Goal: Check status: Check status

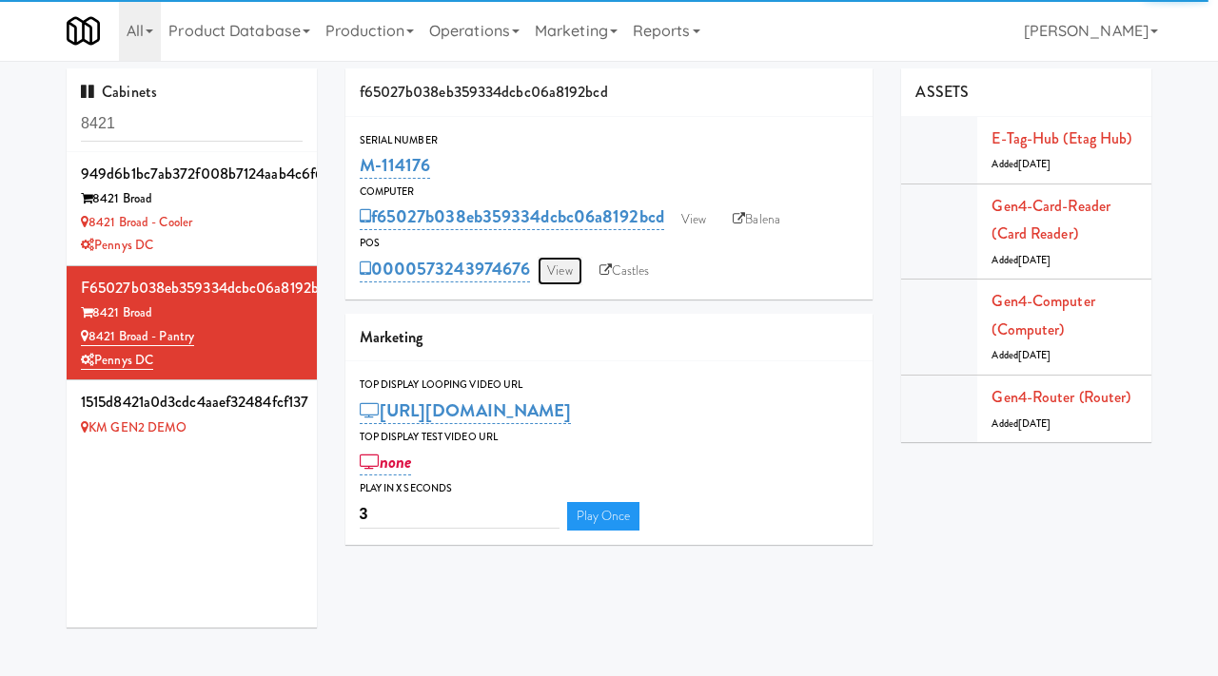
click at [558, 267] on link "View" at bounding box center [560, 271] width 44 height 29
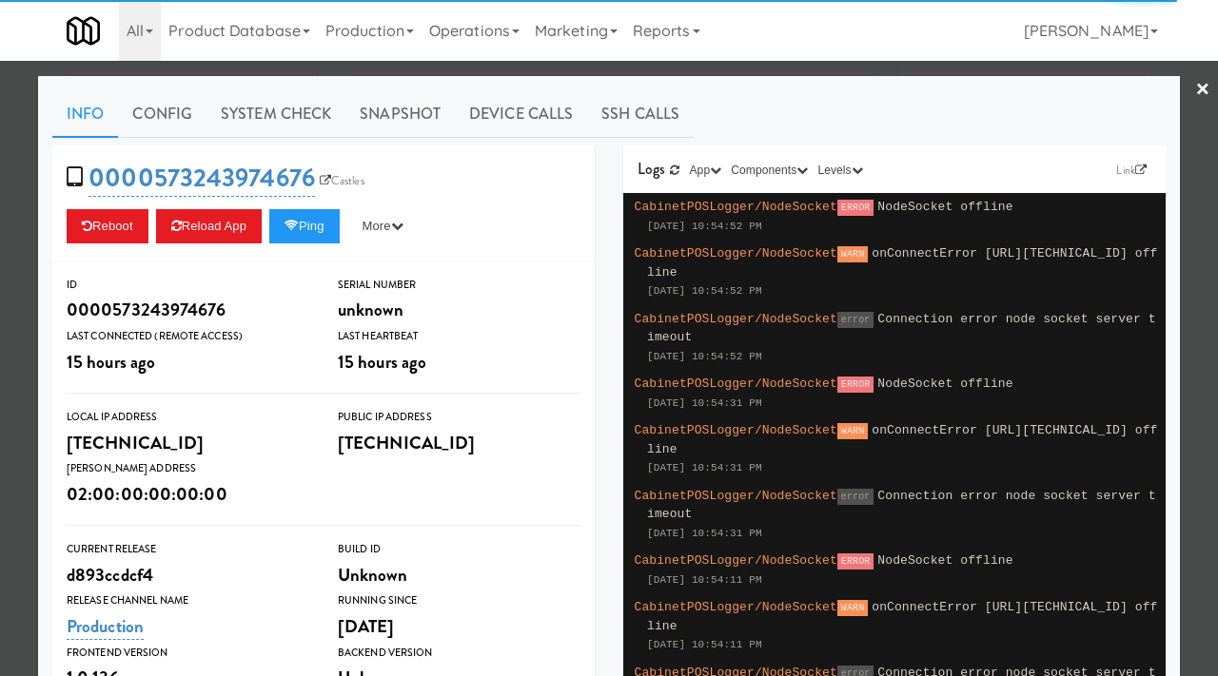
click at [322, 70] on div at bounding box center [609, 338] width 1218 height 676
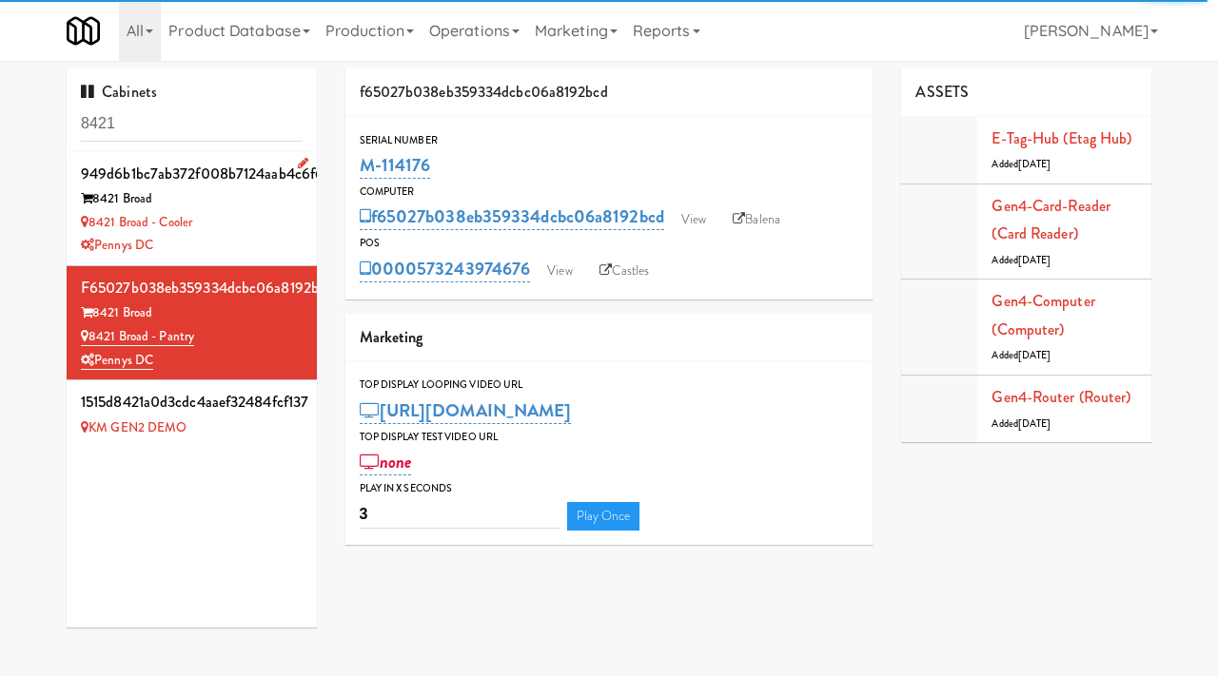
scroll to position [2, 0]
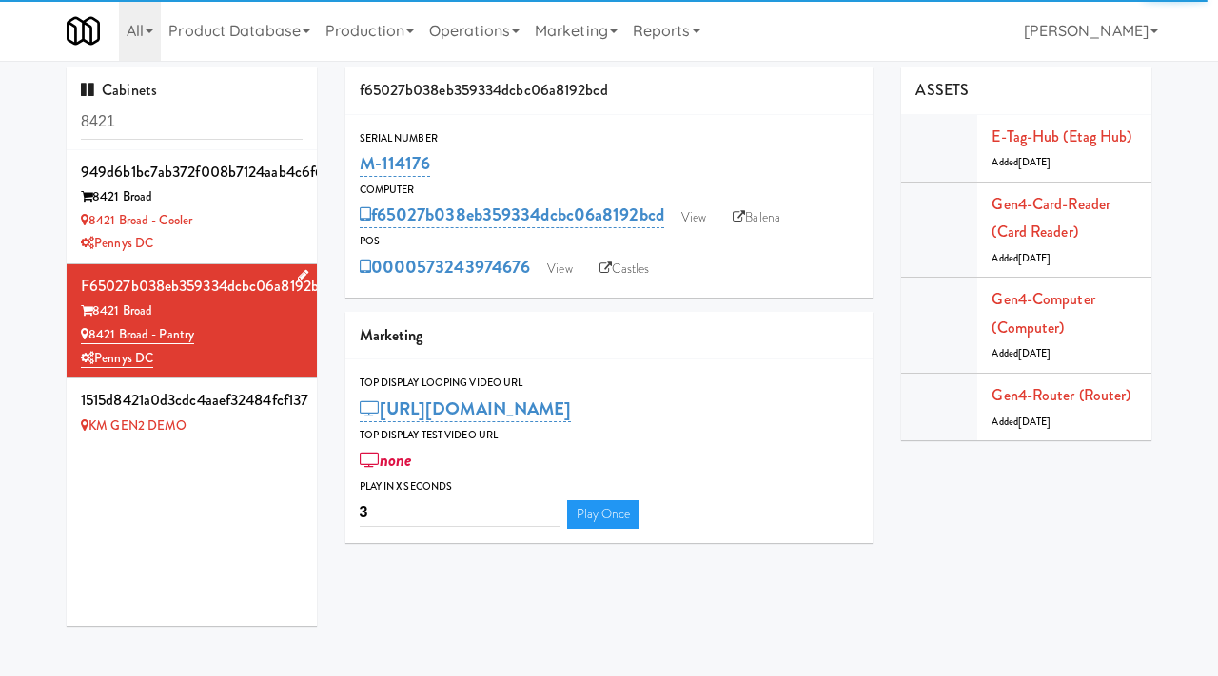
drag, startPoint x: 211, startPoint y: 336, endPoint x: 90, endPoint y: 342, distance: 121.0
click at [90, 342] on div "8421 Broad - Pantry" at bounding box center [192, 335] width 222 height 24
copy link "8421 Broad - Pantry"
click at [237, 128] on input "8421" at bounding box center [192, 122] width 222 height 35
type input "eleven55"
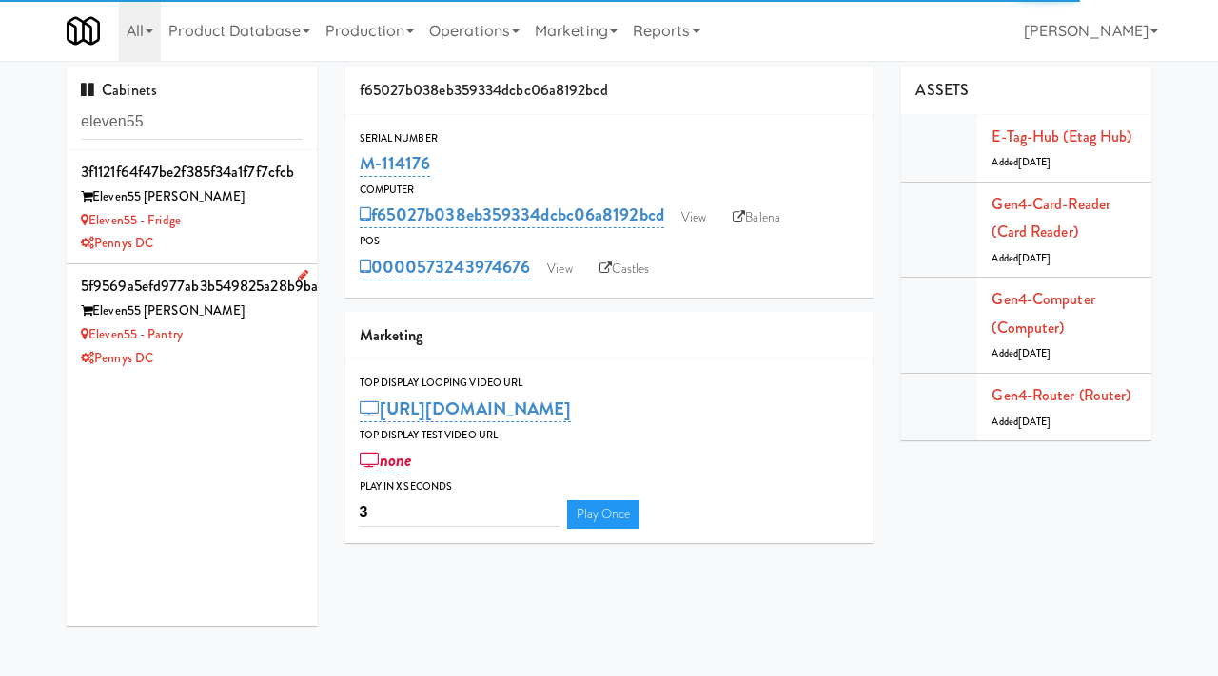
click at [243, 331] on div "Eleven55 - Pantry" at bounding box center [192, 335] width 222 height 24
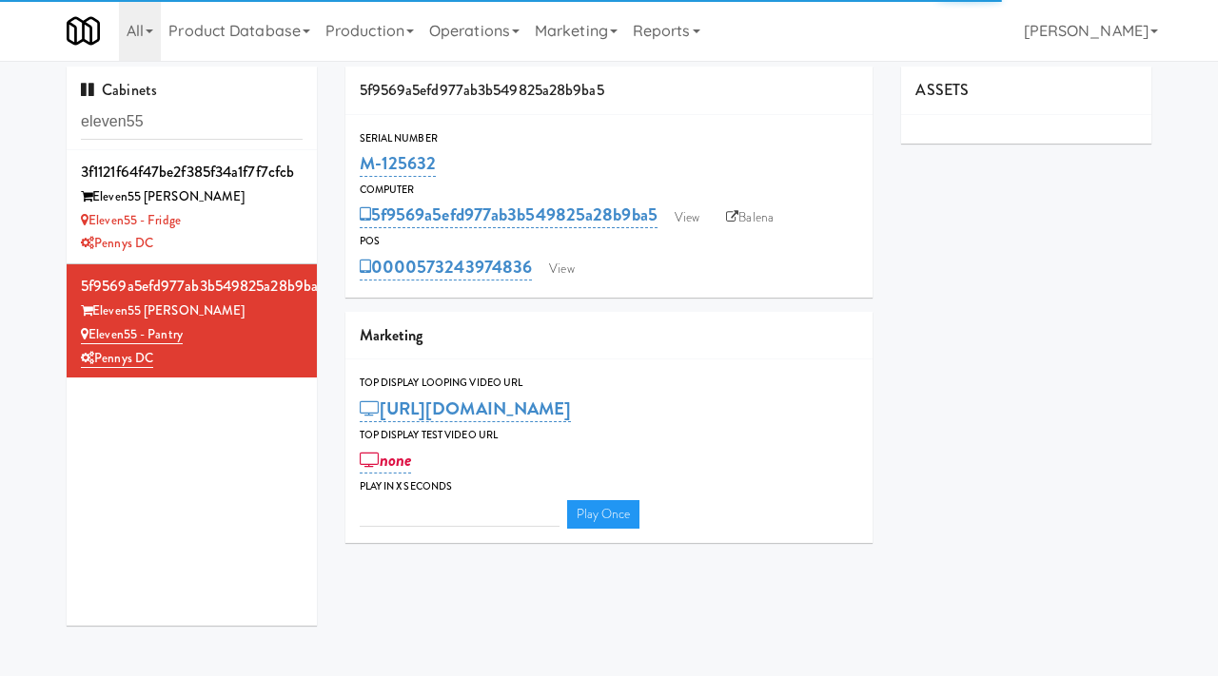
type input "3"
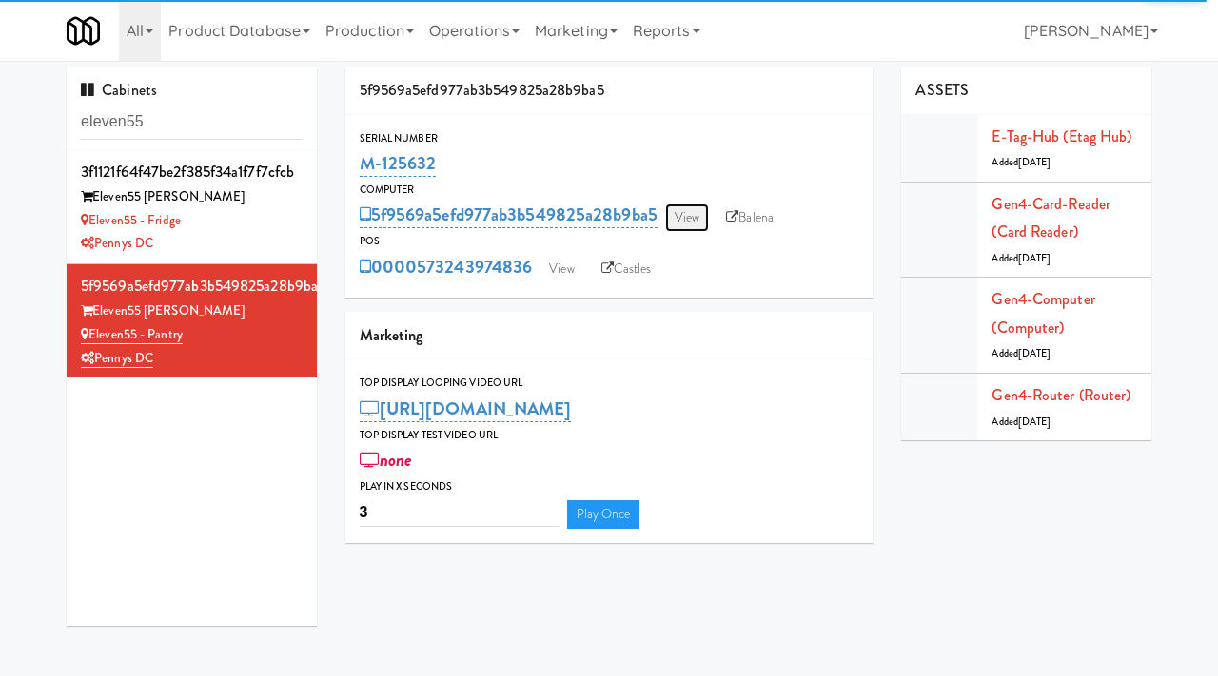
click at [685, 223] on link "View" at bounding box center [687, 218] width 44 height 29
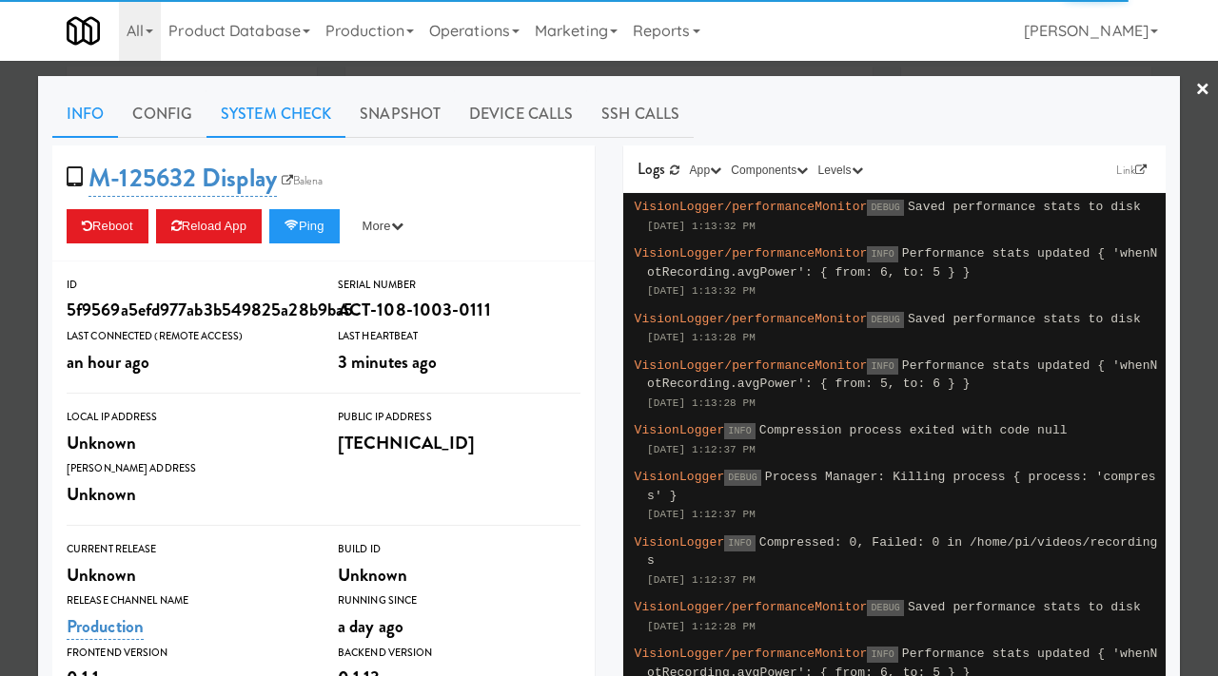
click at [309, 126] on link "System Check" at bounding box center [275, 114] width 139 height 48
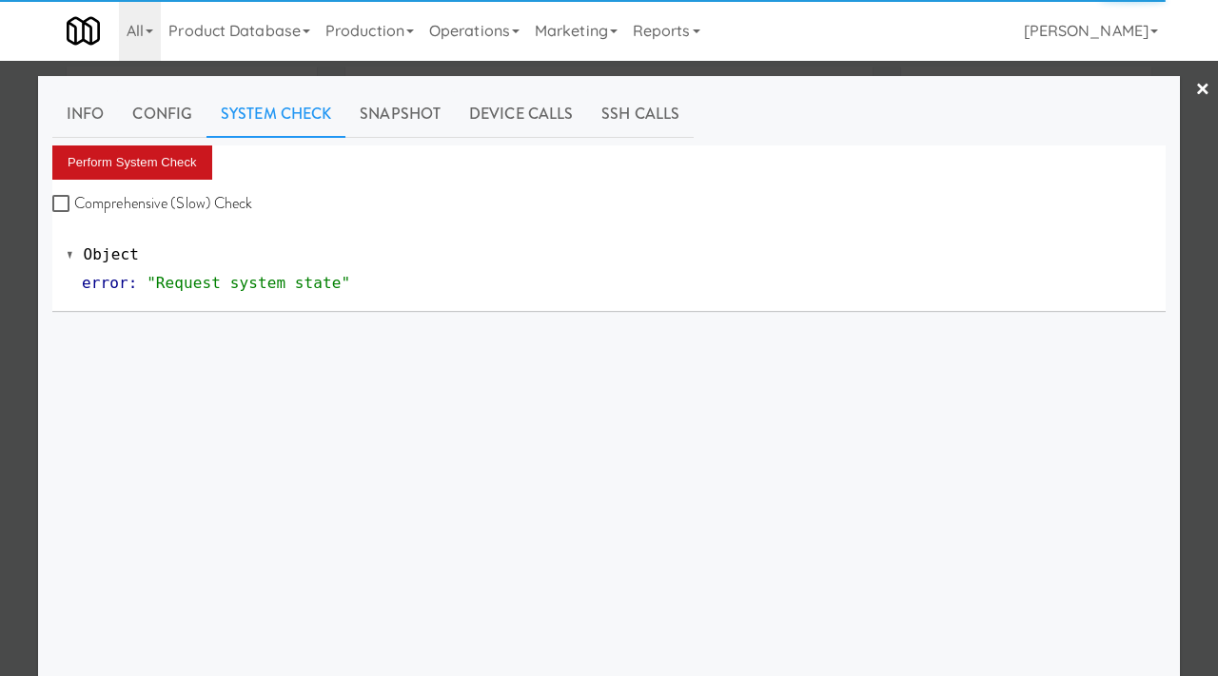
click at [193, 160] on button "Perform System Check" at bounding box center [132, 163] width 160 height 34
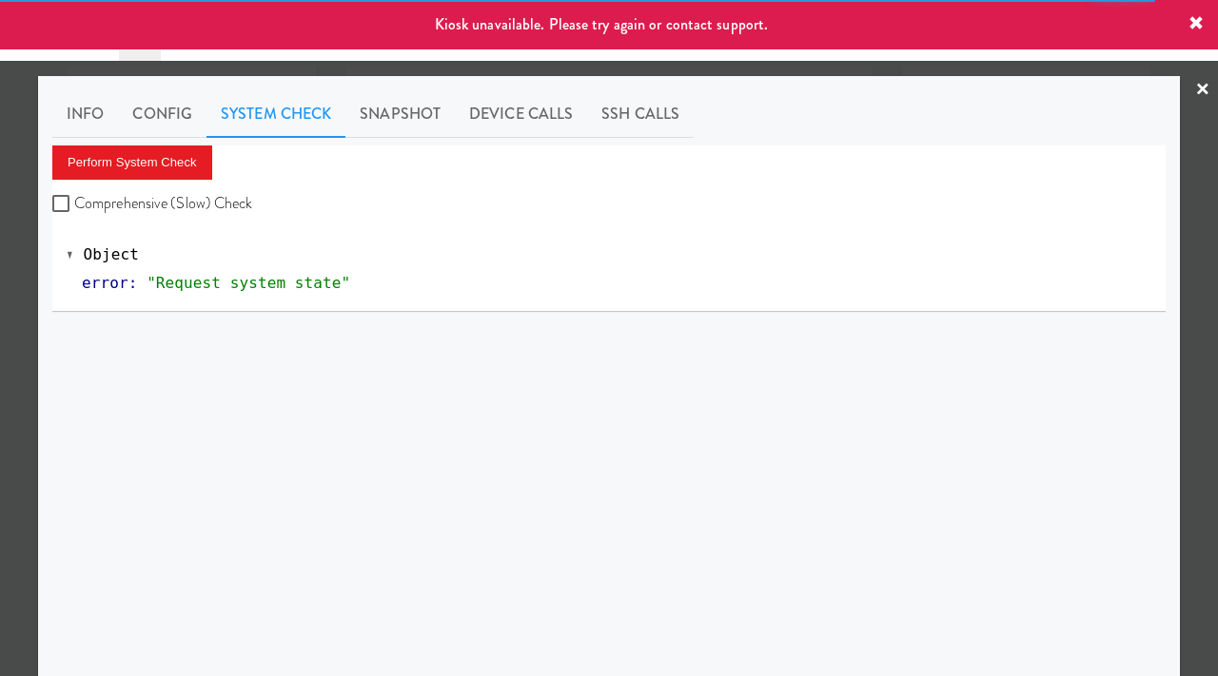
click at [0, 388] on div at bounding box center [609, 338] width 1218 height 676
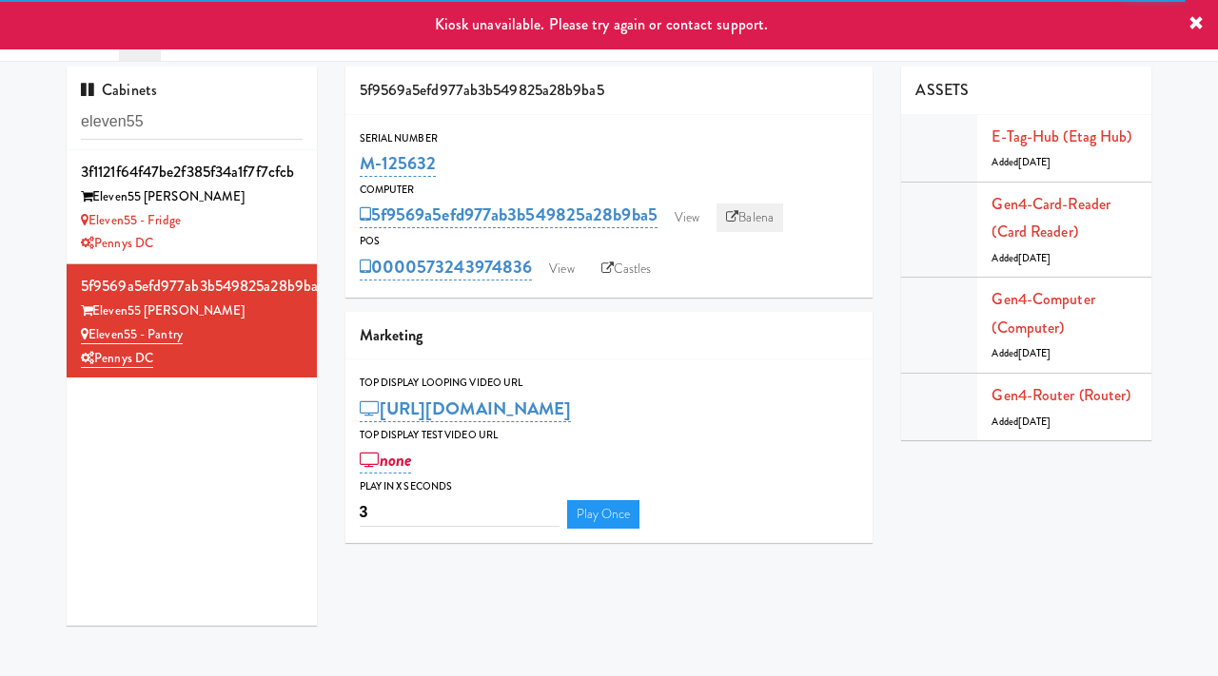
click at [754, 204] on link "Balena" at bounding box center [749, 218] width 67 height 29
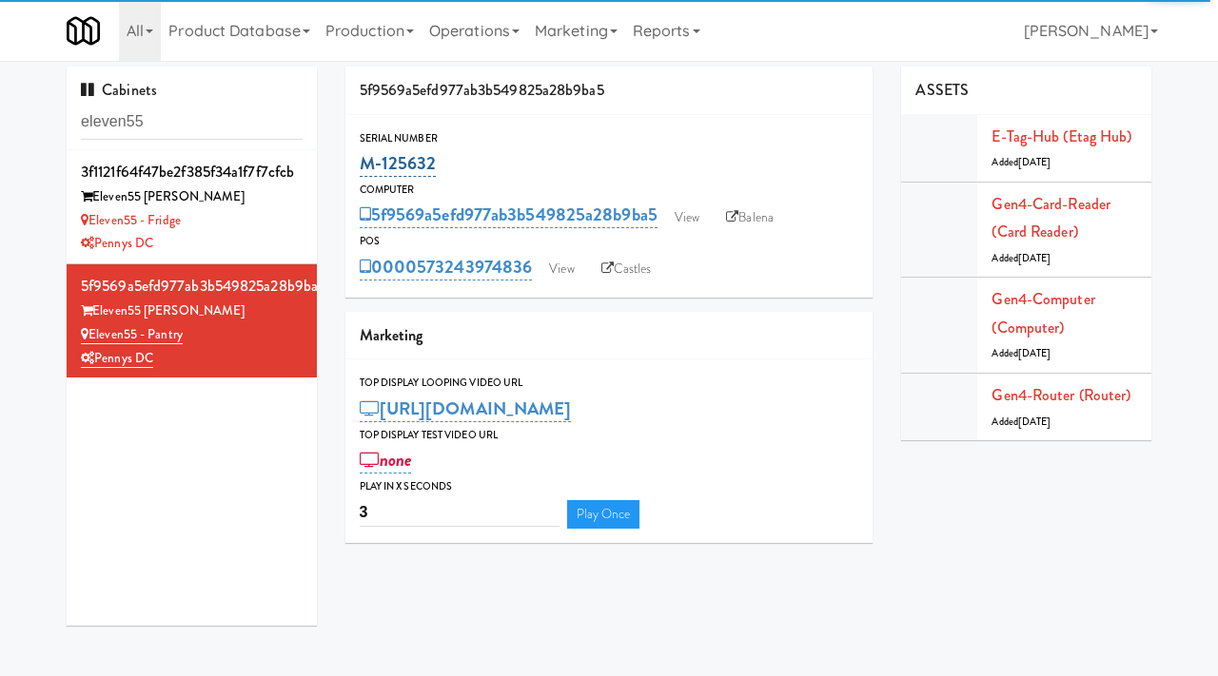
drag, startPoint x: 446, startPoint y: 151, endPoint x: 363, endPoint y: 151, distance: 82.8
click at [363, 151] on div "M-125632" at bounding box center [610, 163] width 500 height 32
copy link "M-125632"
drag, startPoint x: 202, startPoint y: 329, endPoint x: 89, endPoint y: 343, distance: 113.2
click at [89, 343] on div "Eleven55 - Pantry" at bounding box center [192, 335] width 222 height 24
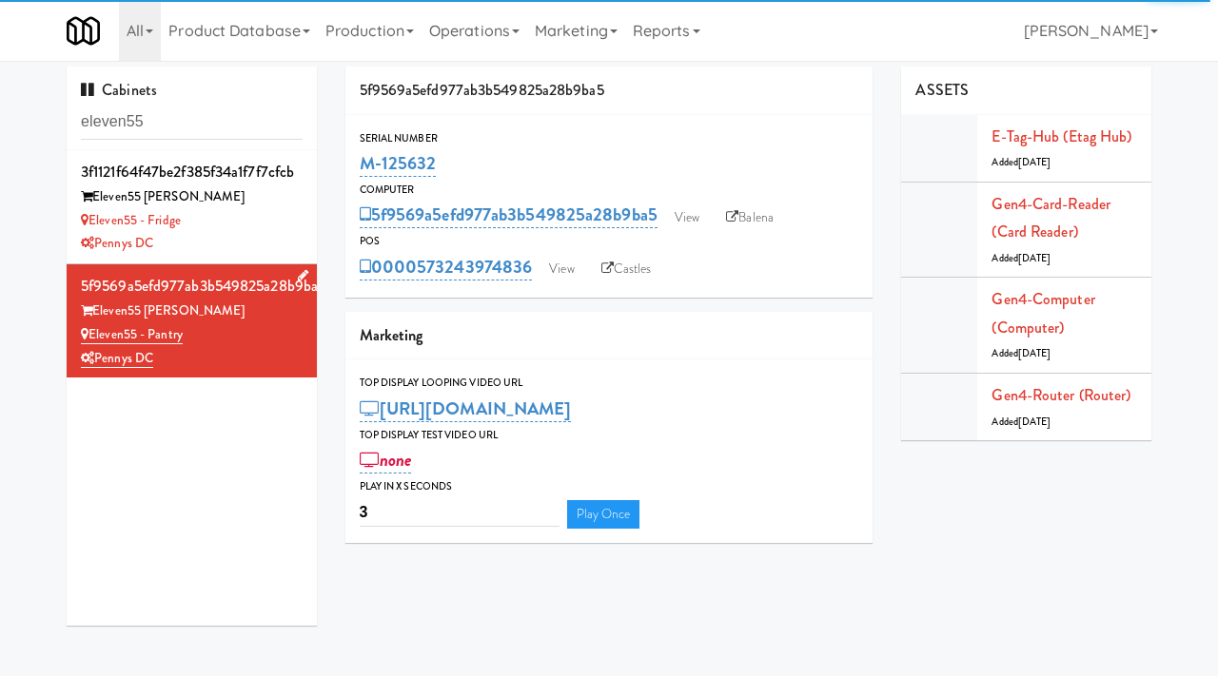
copy link "Eleven55 - Pantry"
click at [161, 130] on input "eleven55" at bounding box center [192, 122] width 222 height 35
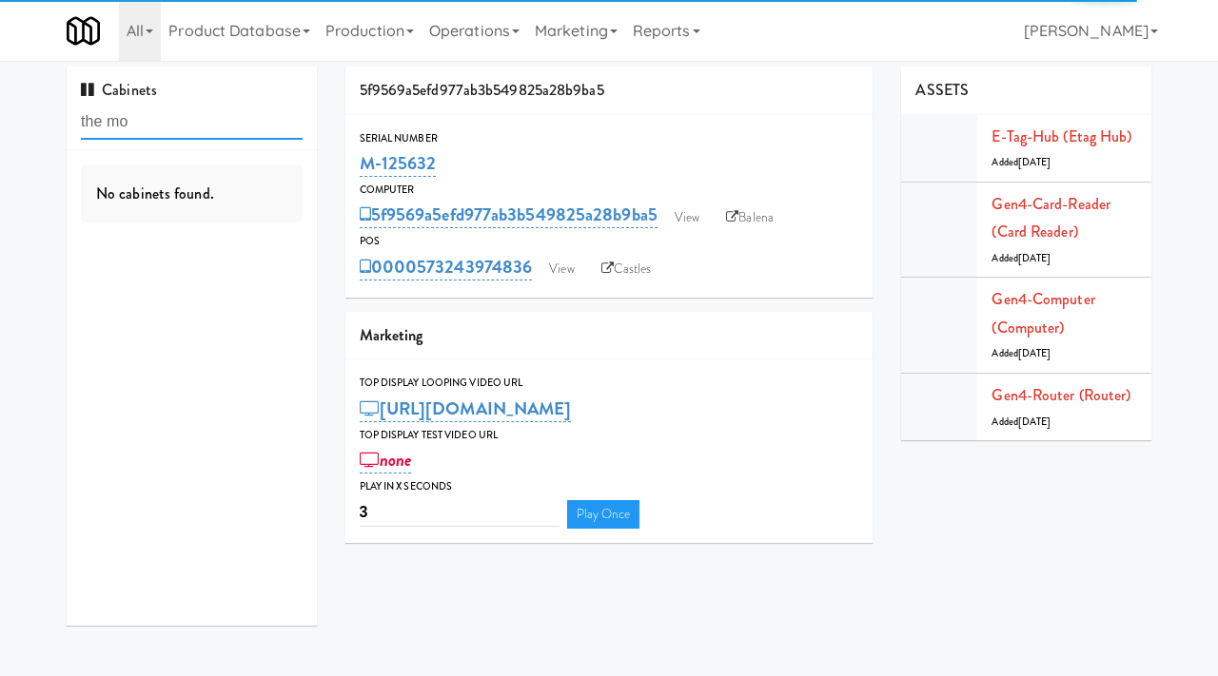
type input "the mo"
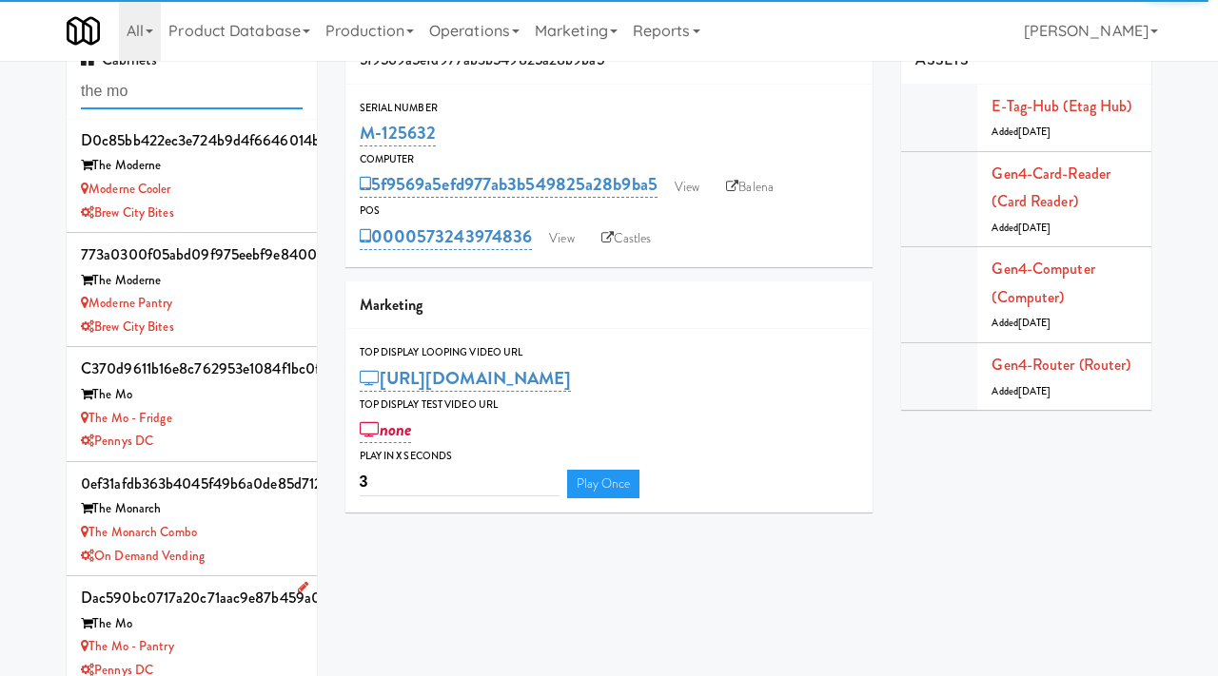
scroll to position [61, 0]
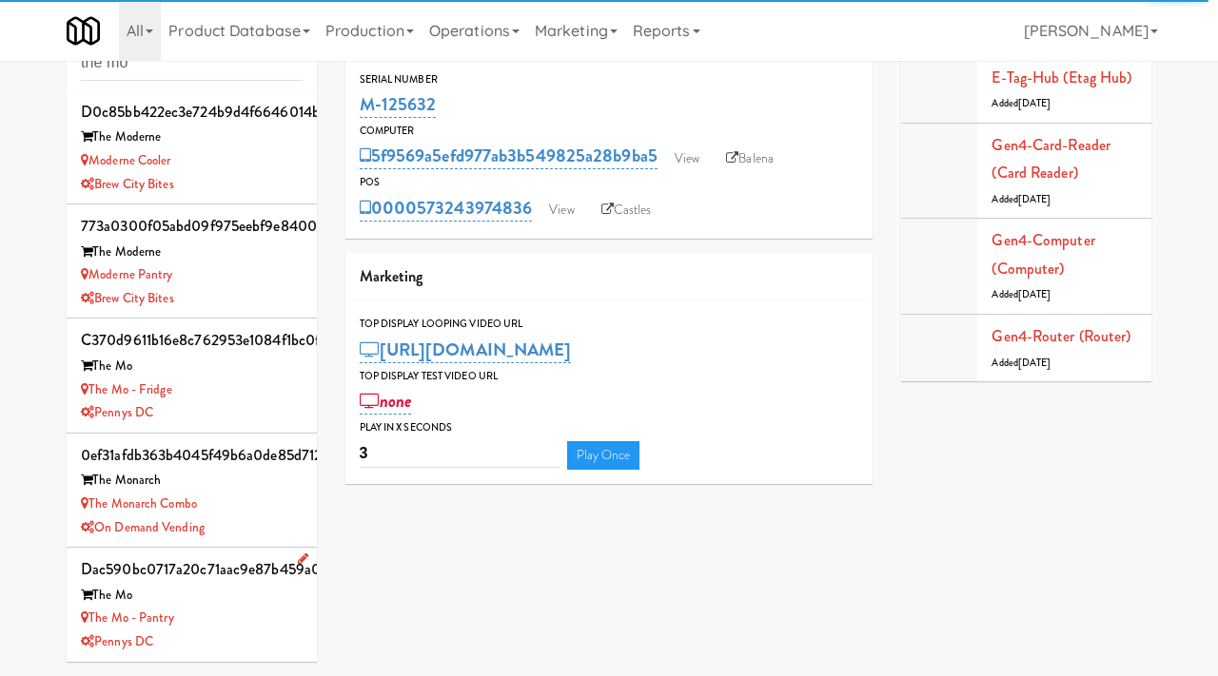
click at [254, 618] on div "The Mo - Pantry" at bounding box center [192, 619] width 222 height 24
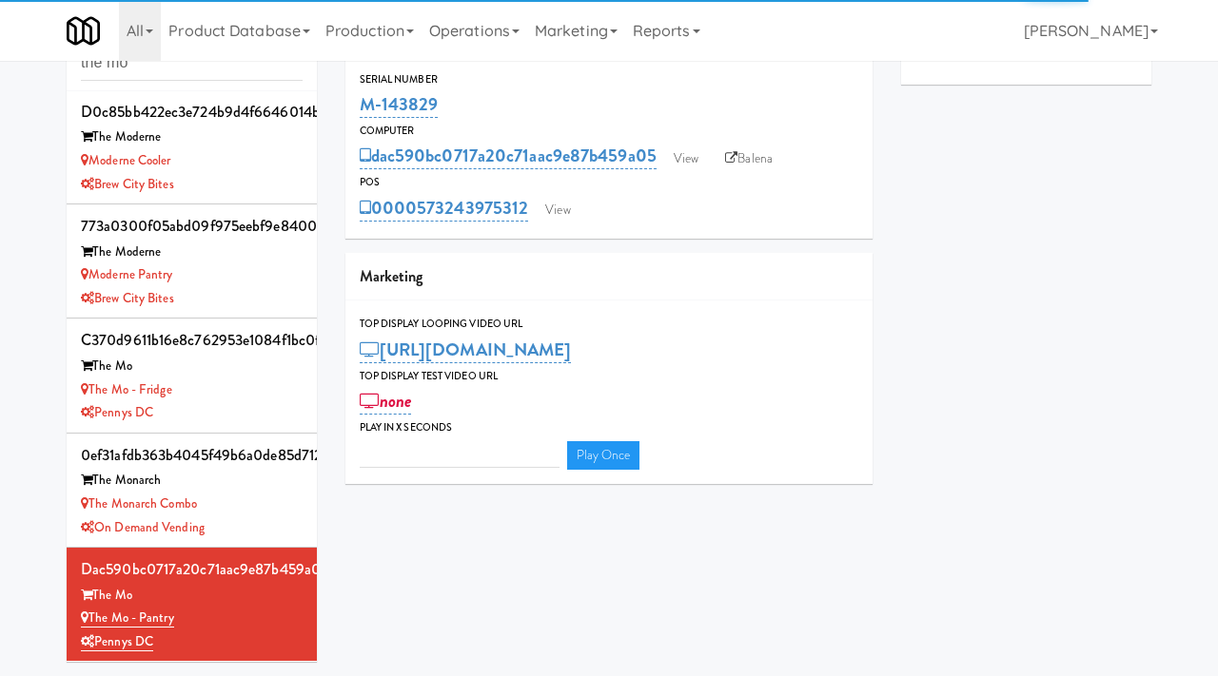
type input "3"
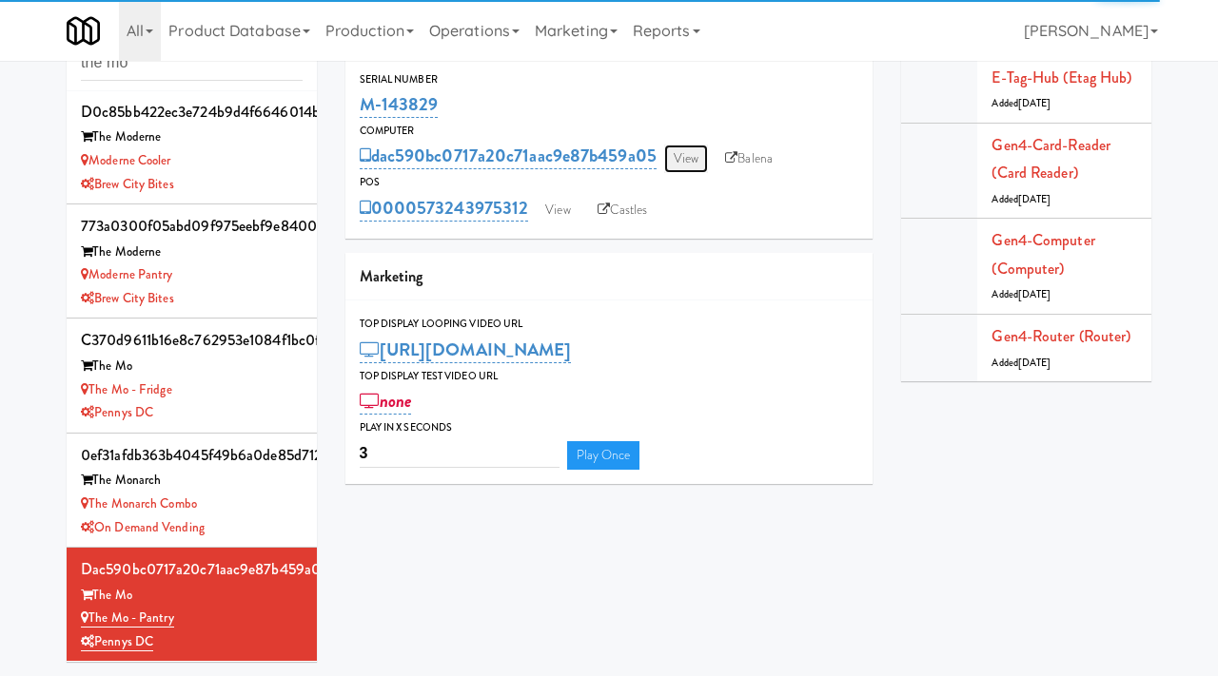
click at [693, 162] on link "View" at bounding box center [686, 159] width 44 height 29
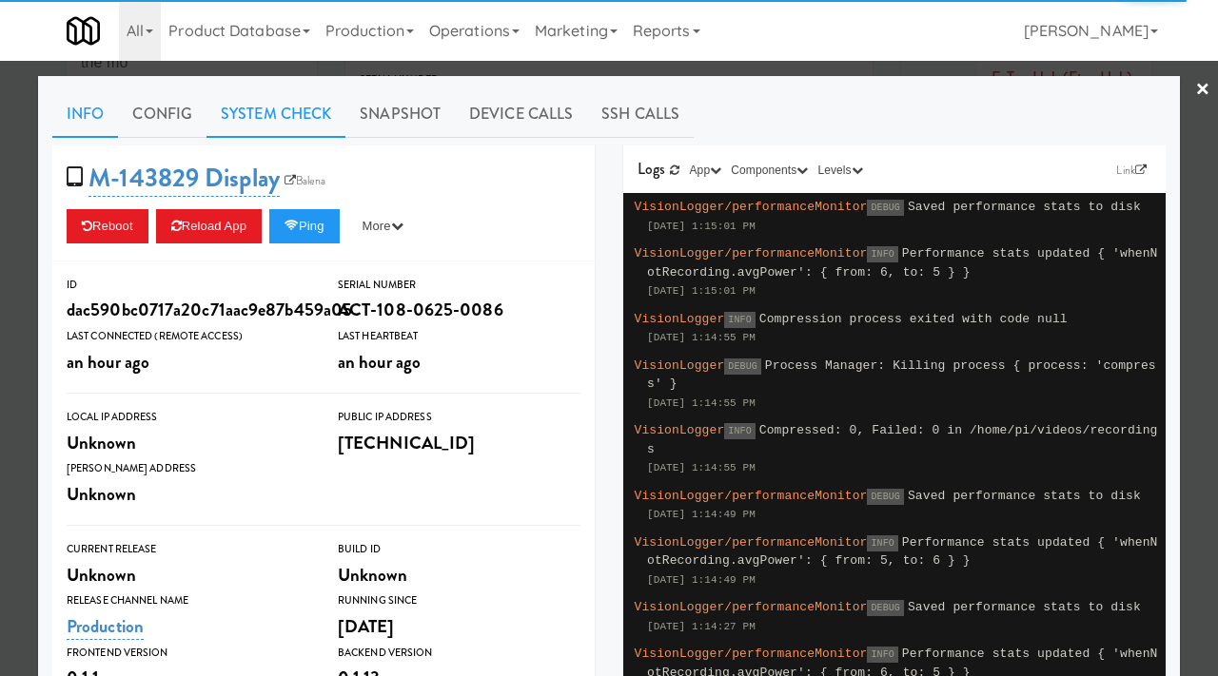
click at [292, 102] on link "System Check" at bounding box center [275, 114] width 139 height 48
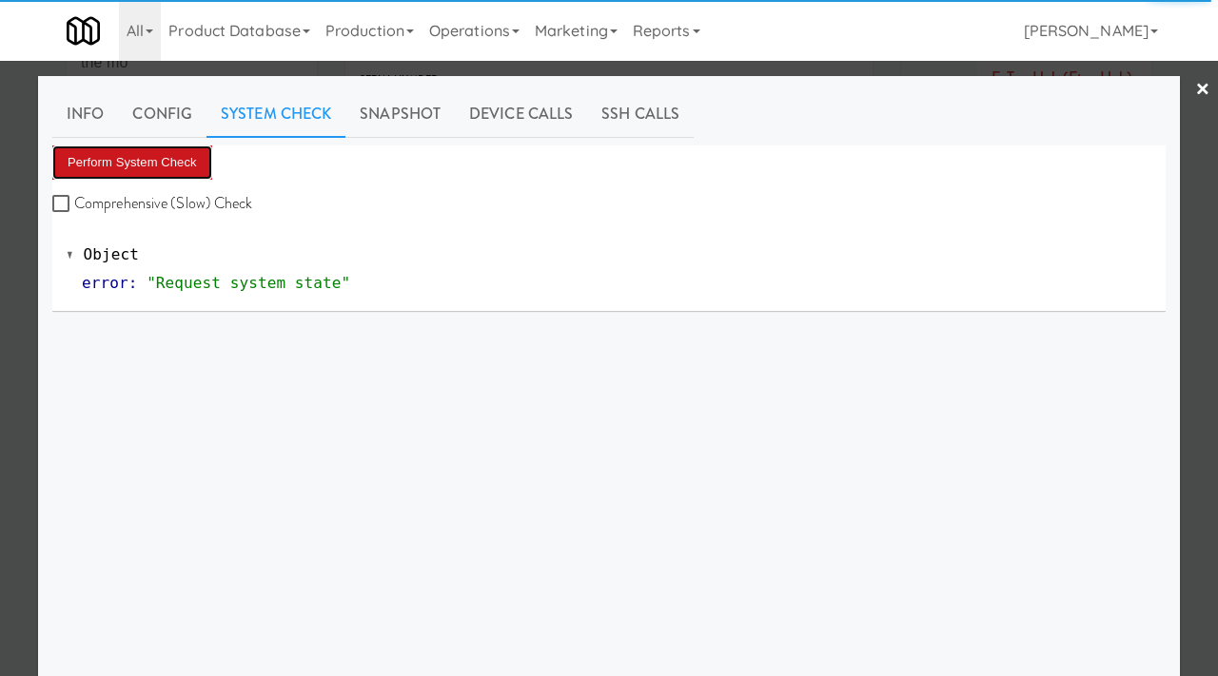
click at [182, 170] on button "Perform System Check" at bounding box center [132, 163] width 160 height 34
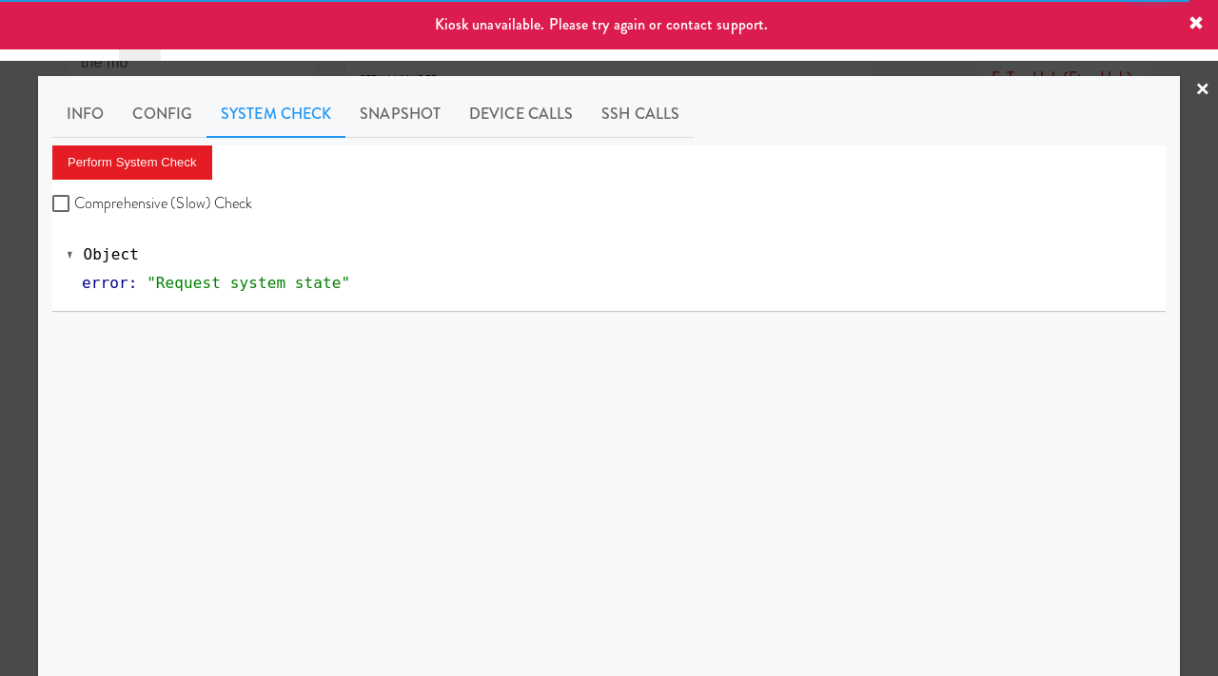
click at [2, 304] on div at bounding box center [609, 338] width 1218 height 676
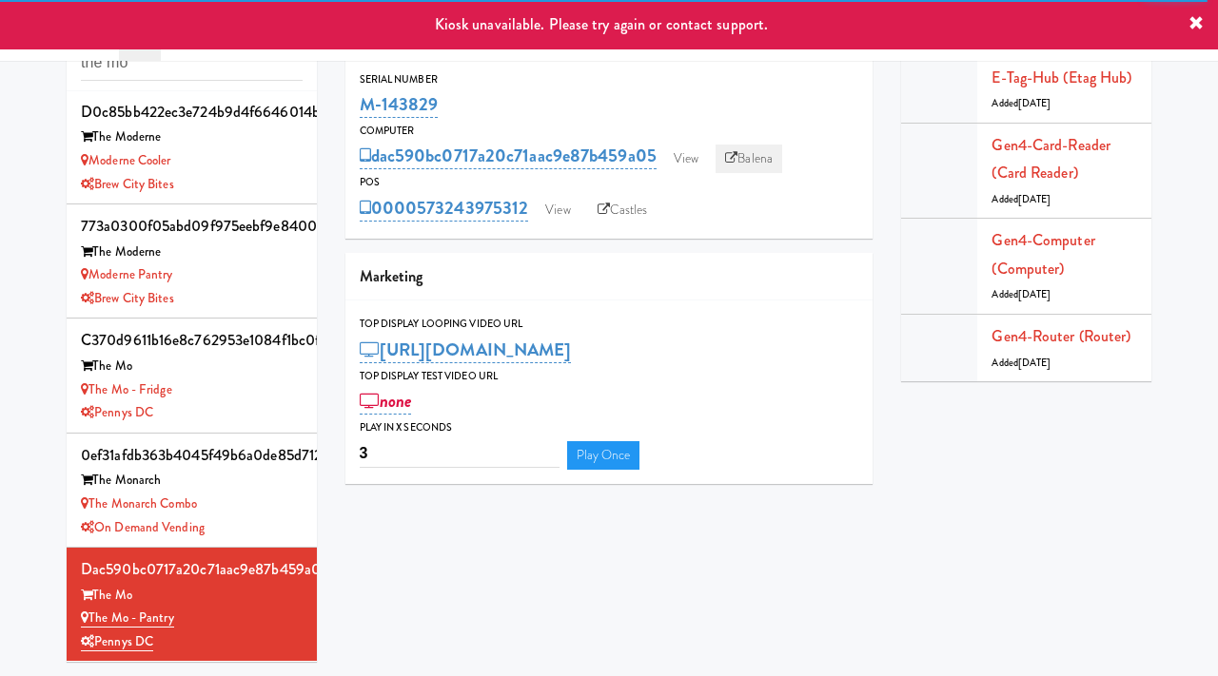
click at [752, 166] on link "Balena" at bounding box center [748, 159] width 67 height 29
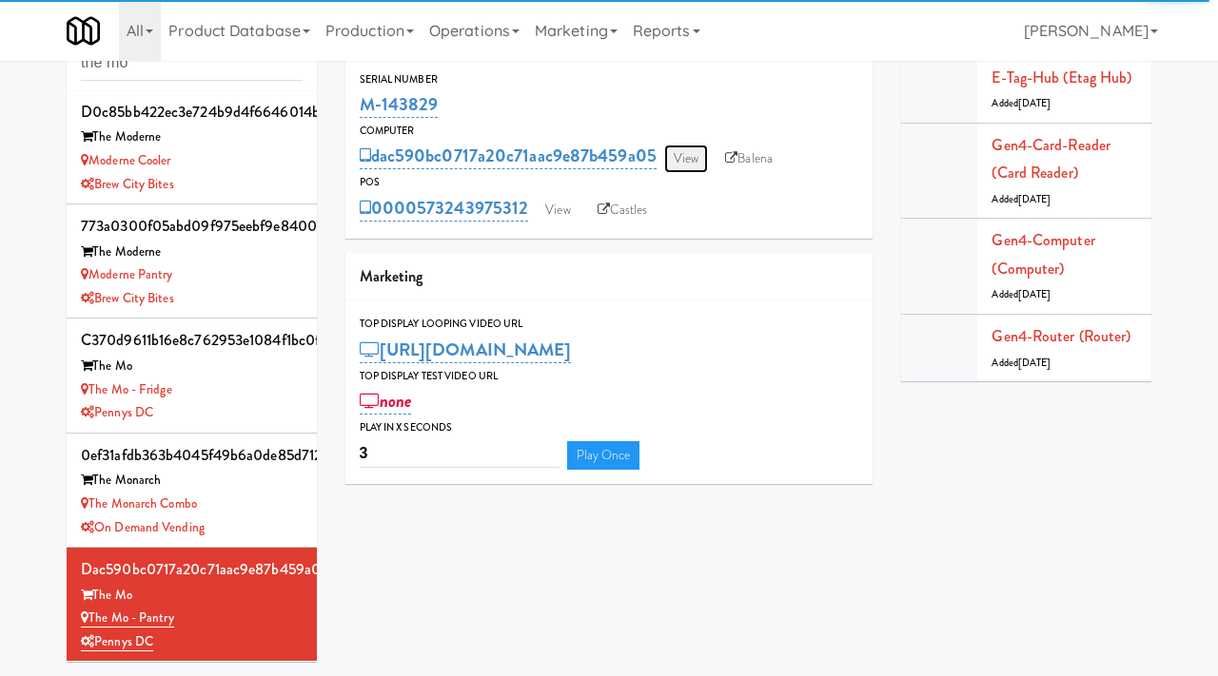
click at [702, 159] on link "View" at bounding box center [686, 159] width 44 height 29
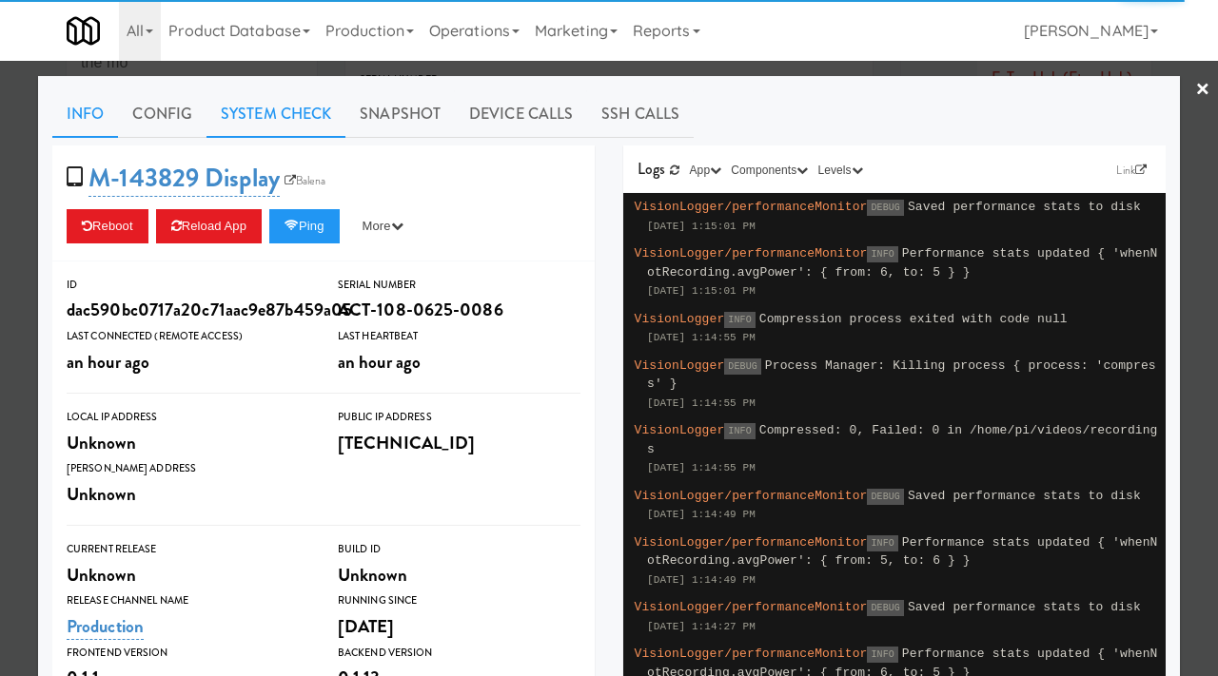
click at [310, 119] on link "System Check" at bounding box center [275, 114] width 139 height 48
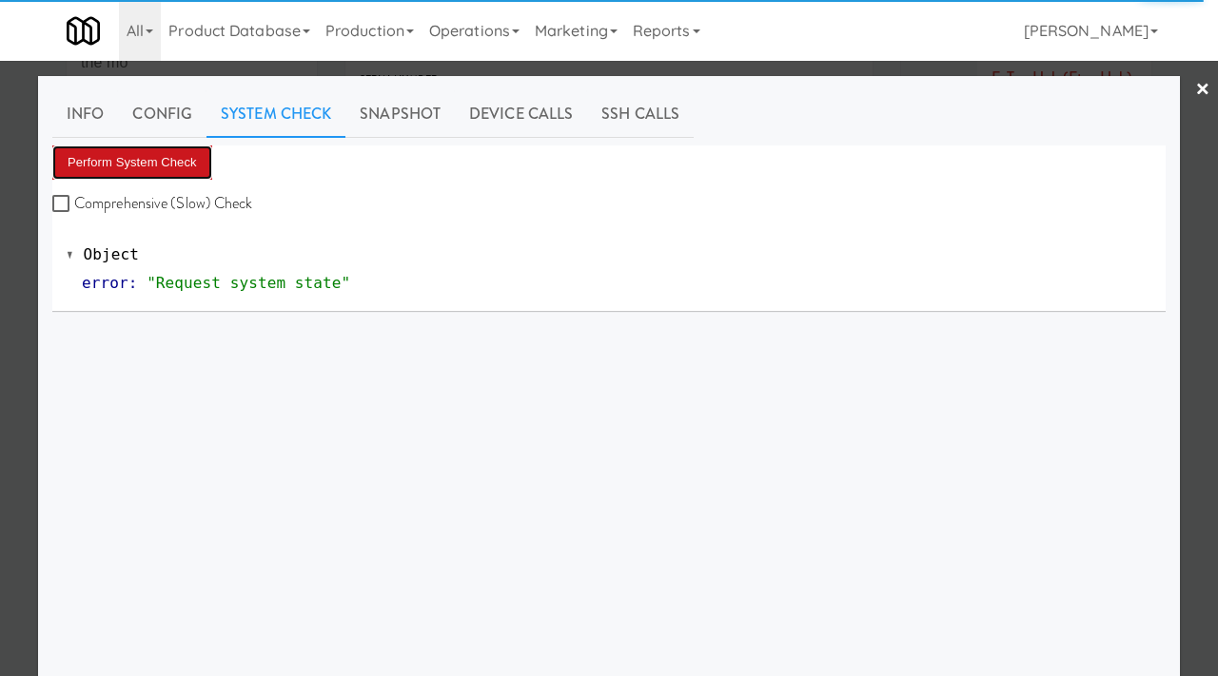
click at [179, 159] on button "Perform System Check" at bounding box center [132, 163] width 160 height 34
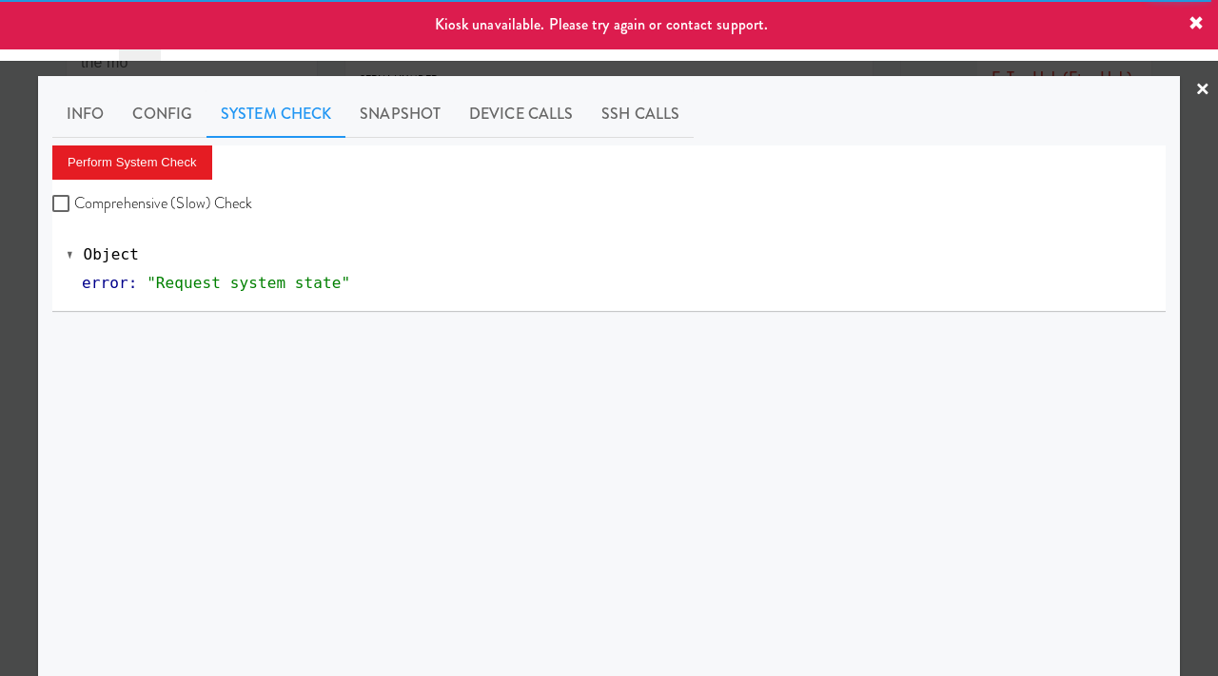
click at [3, 291] on div at bounding box center [609, 338] width 1218 height 676
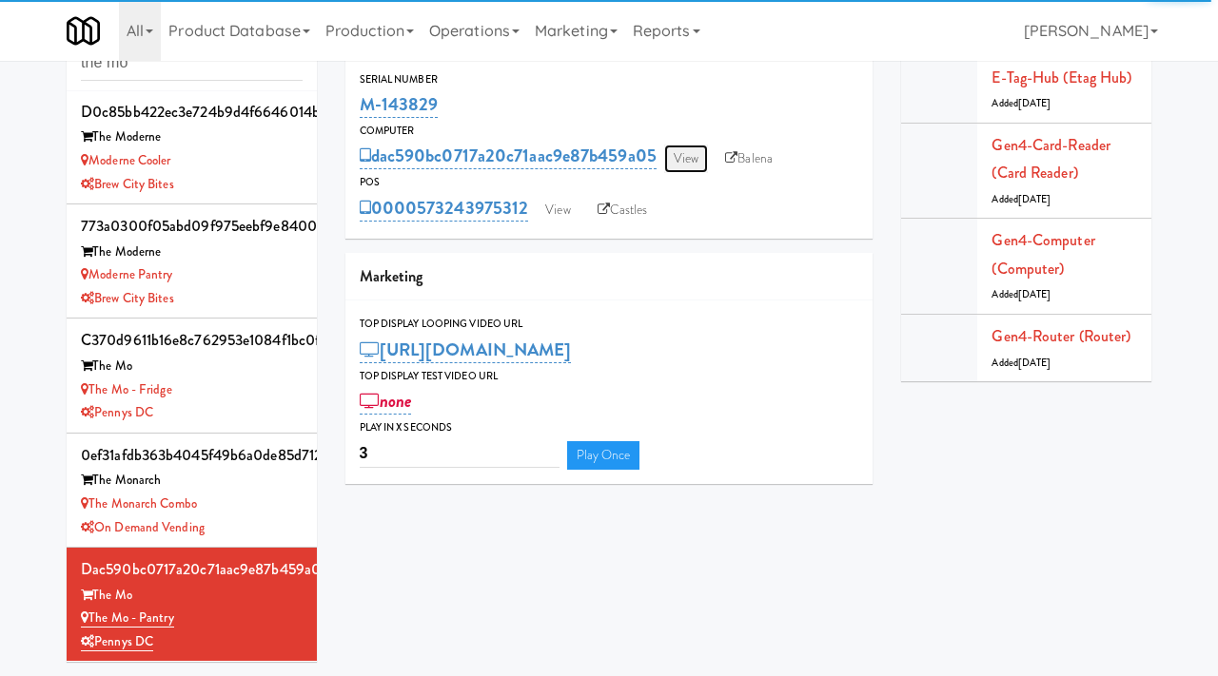
click at [684, 159] on link "View" at bounding box center [686, 159] width 44 height 29
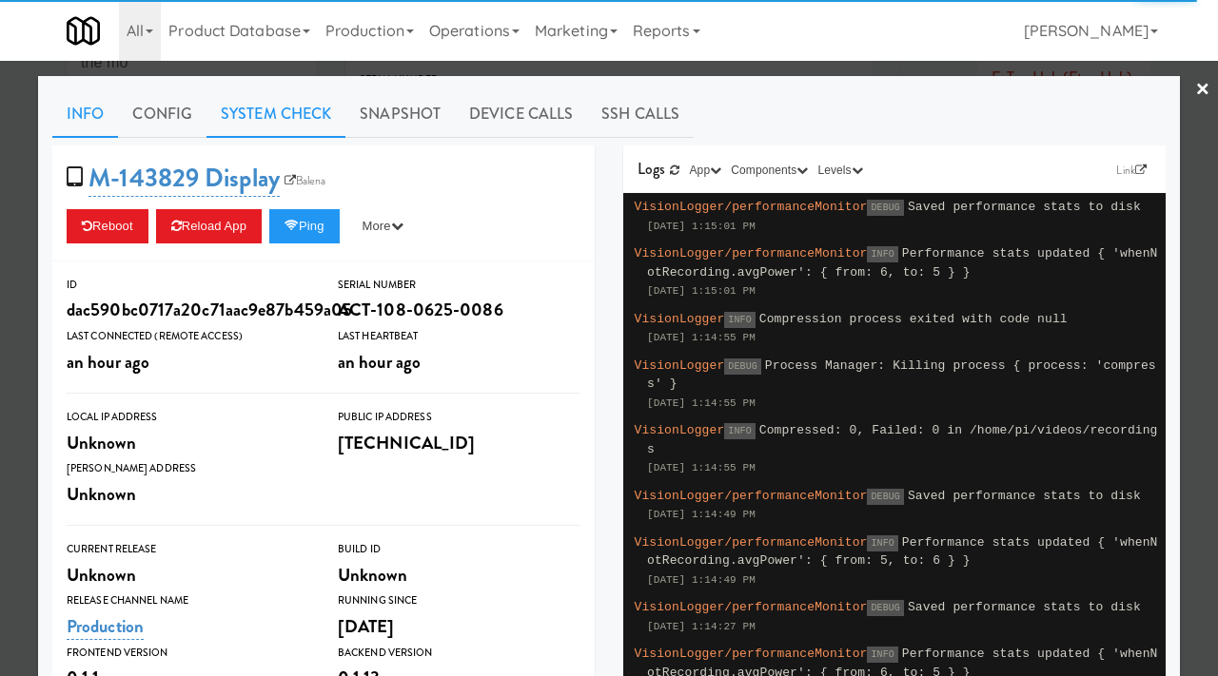
click at [284, 114] on link "System Check" at bounding box center [275, 114] width 139 height 48
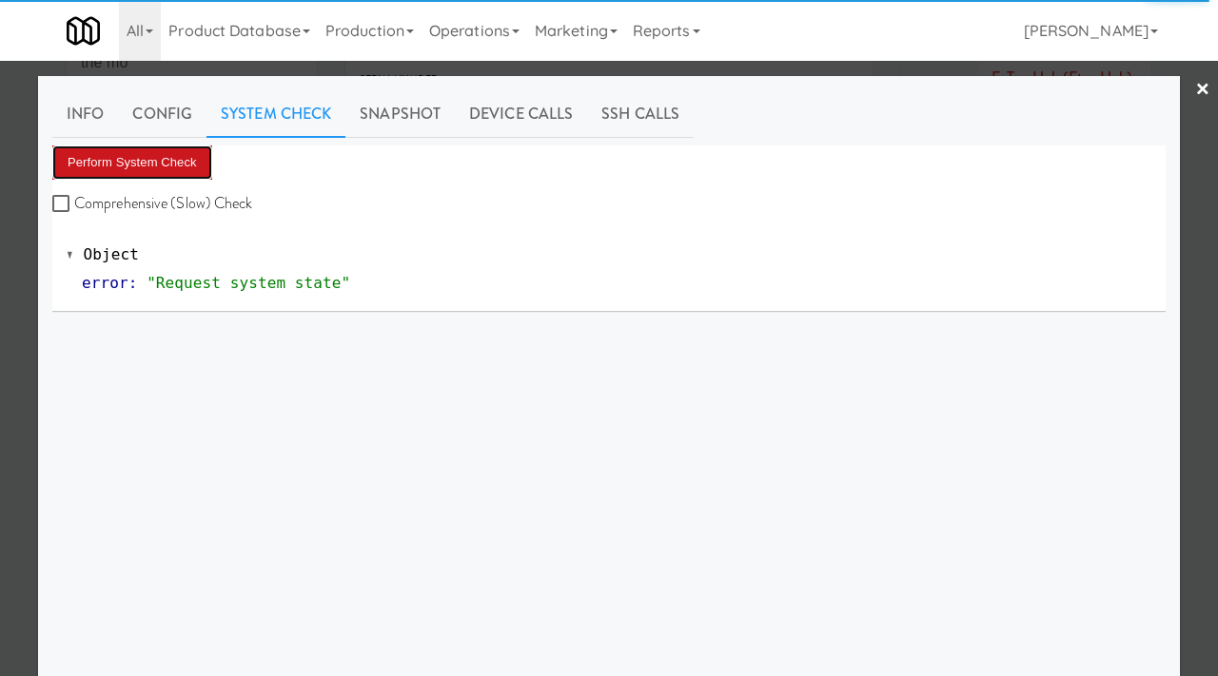
click at [181, 160] on button "Perform System Check" at bounding box center [132, 163] width 160 height 34
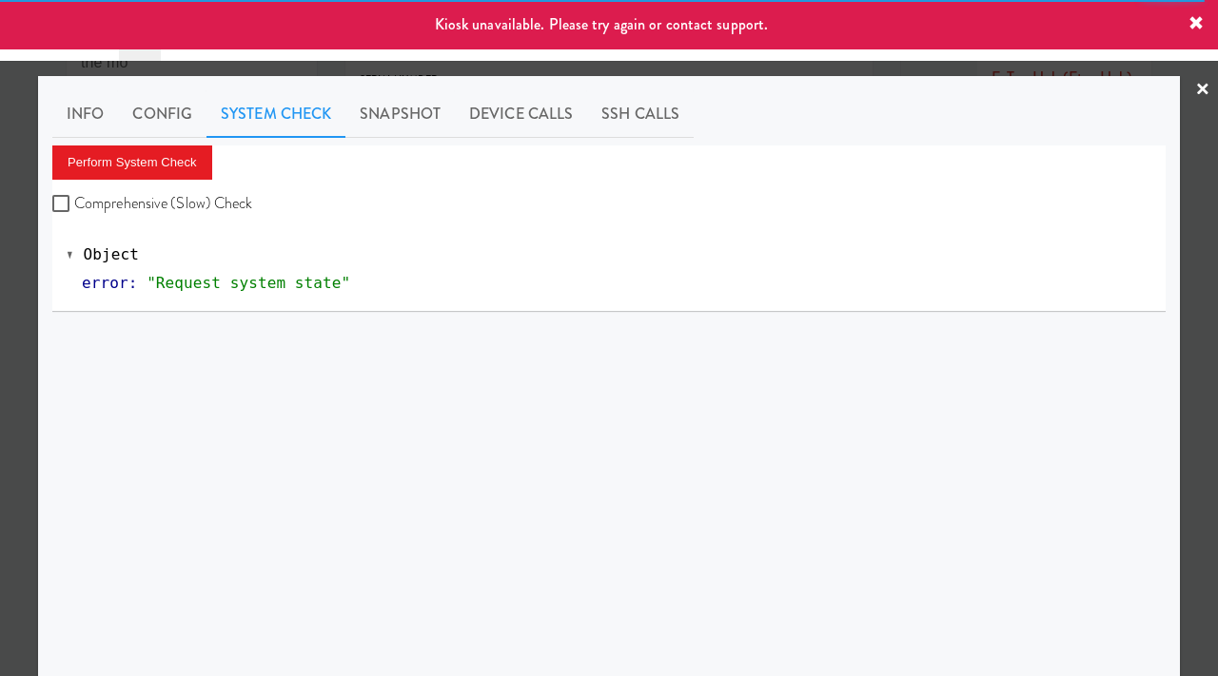
click at [0, 307] on div at bounding box center [609, 338] width 1218 height 676
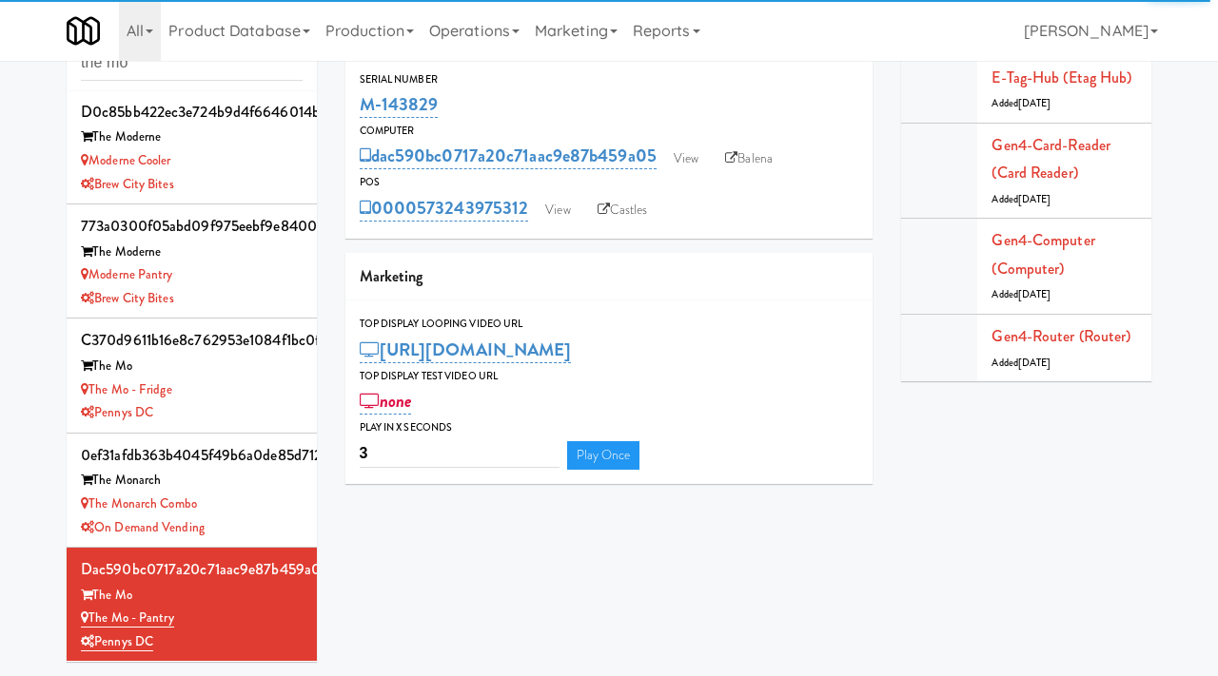
drag, startPoint x: 443, startPoint y: 96, endPoint x: 346, endPoint y: 107, distance: 97.6
click at [346, 107] on div "Serial Number M-143829" at bounding box center [609, 95] width 528 height 51
copy link "M-143829"
click at [688, 165] on link "View" at bounding box center [686, 159] width 44 height 29
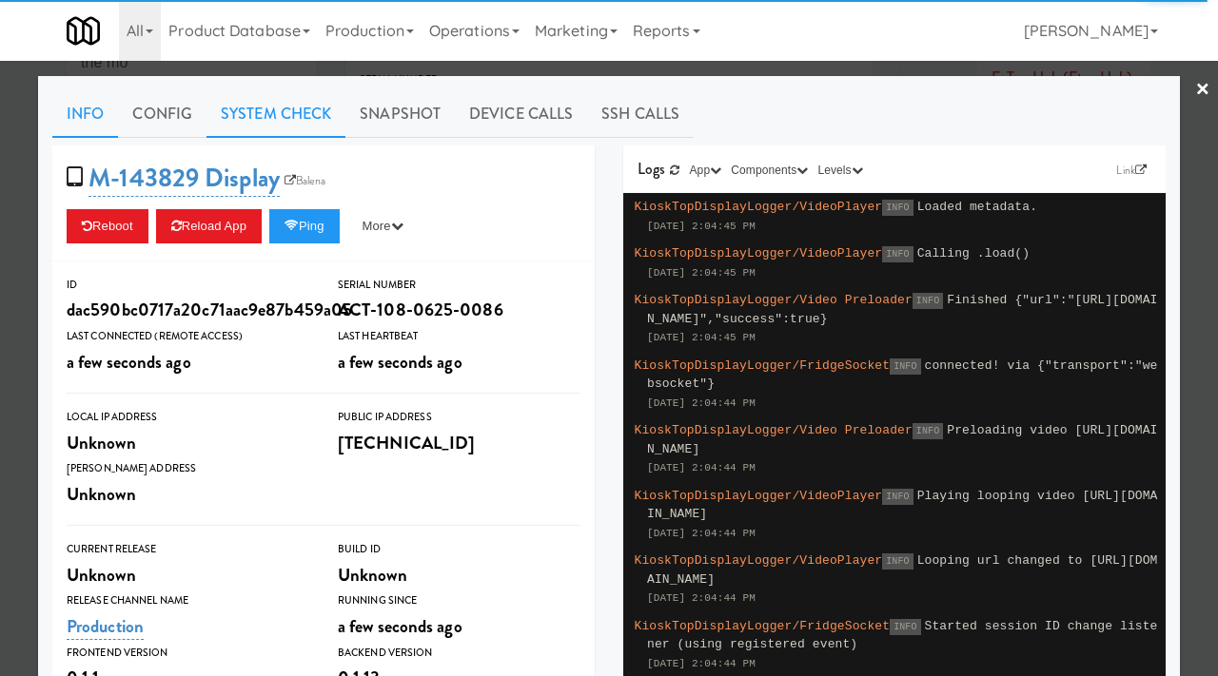
click at [288, 100] on link "System Check" at bounding box center [275, 114] width 139 height 48
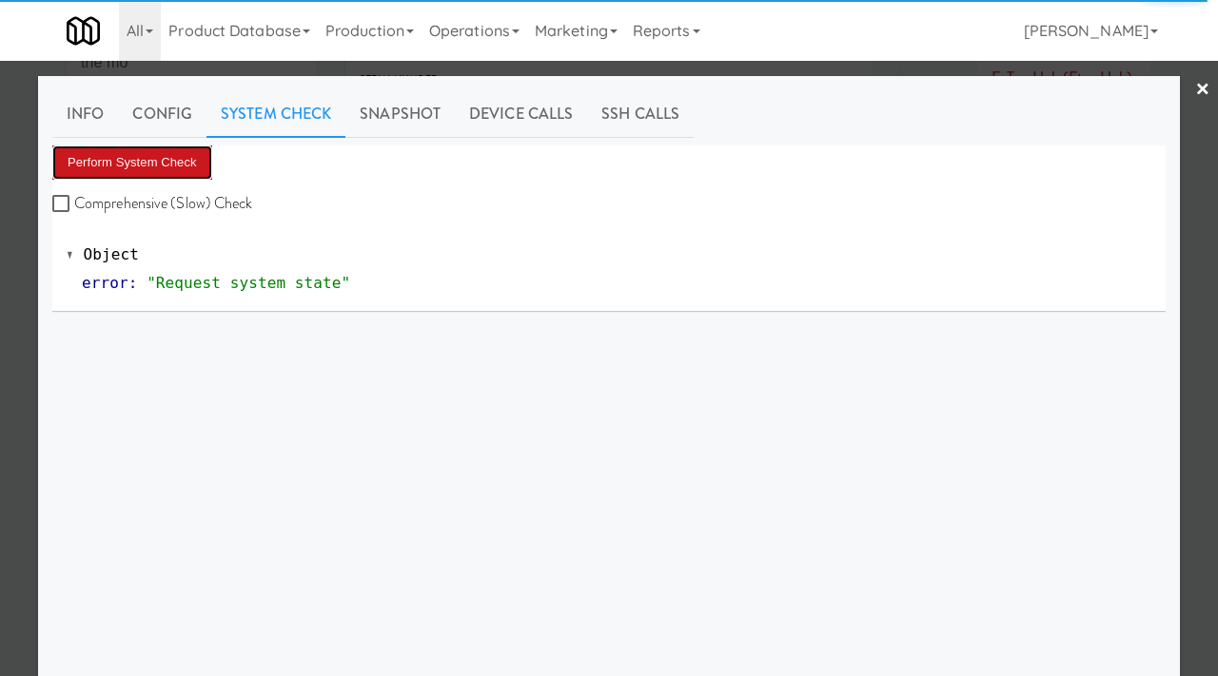
click at [147, 164] on button "Perform System Check" at bounding box center [132, 163] width 160 height 34
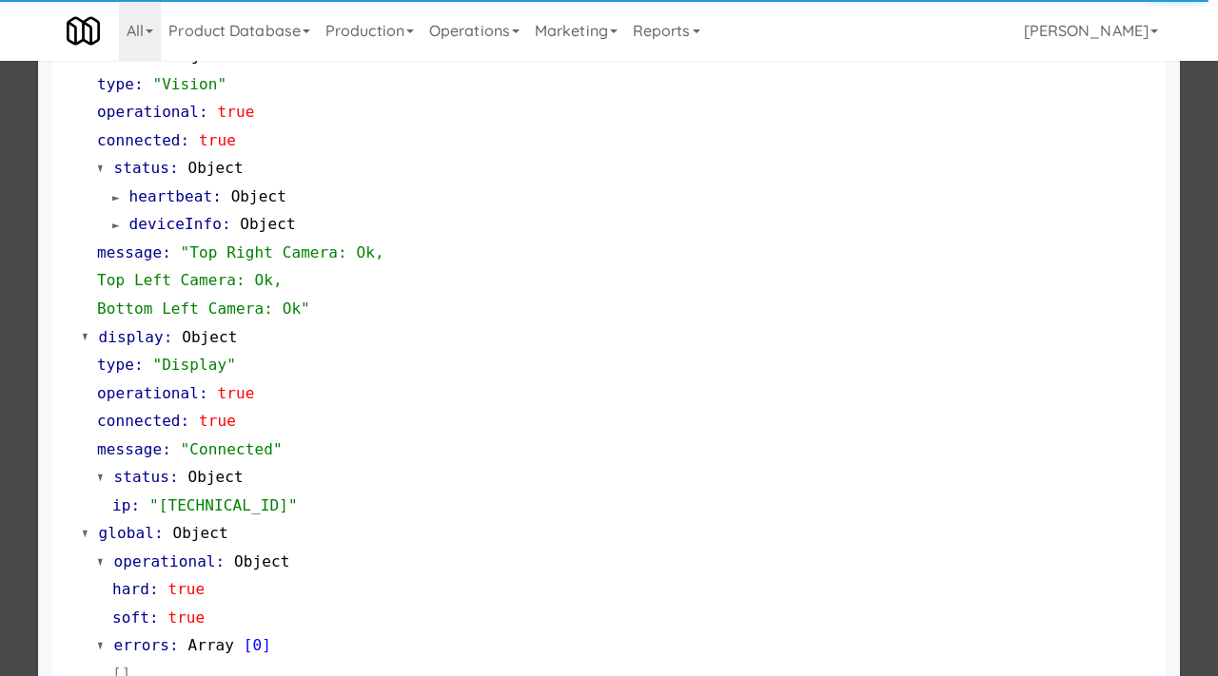
scroll to position [829, 0]
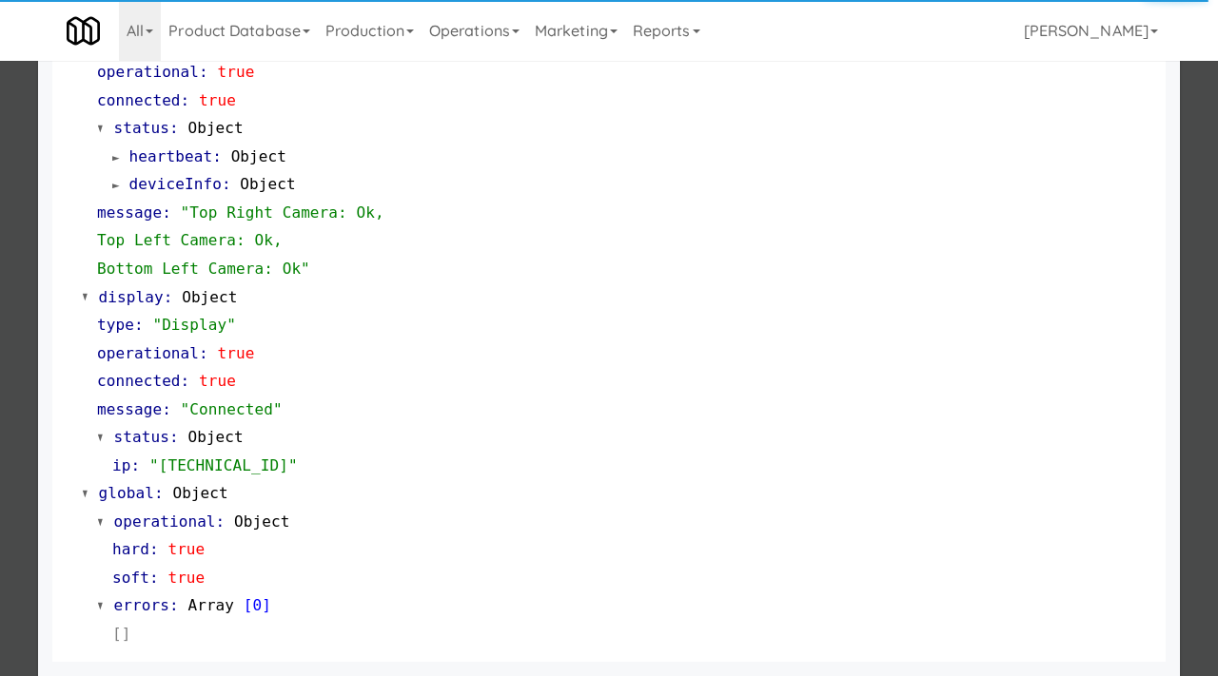
click at [0, 366] on div at bounding box center [609, 338] width 1218 height 676
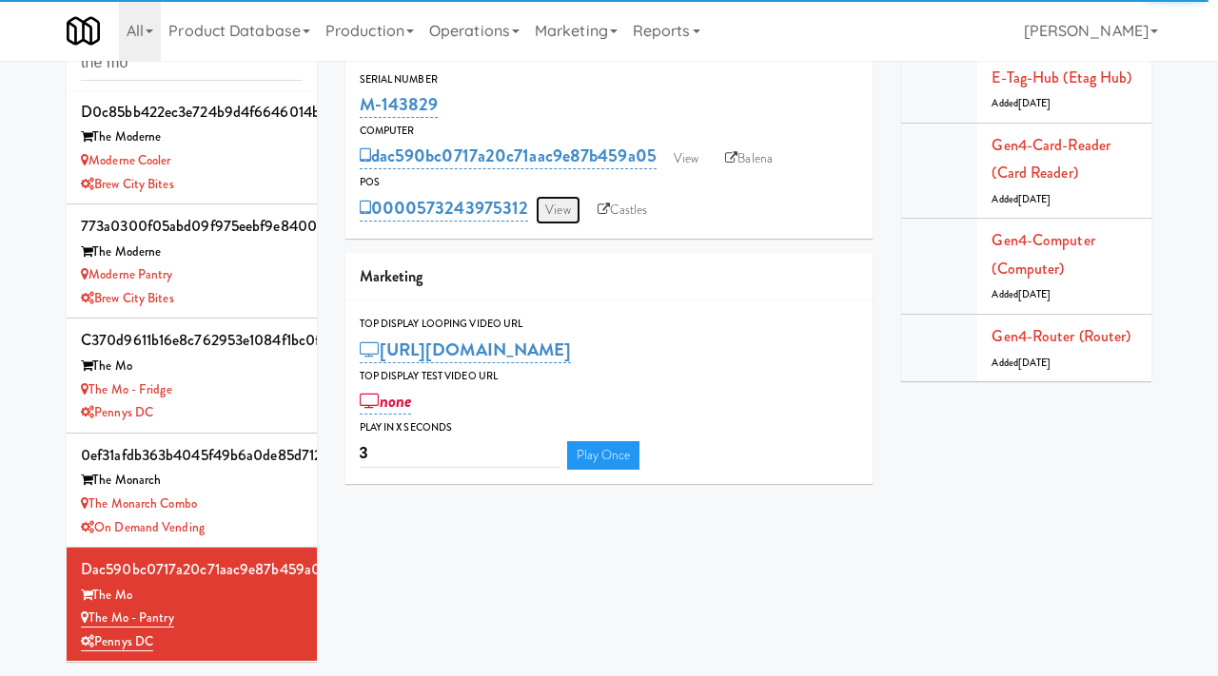
click at [563, 209] on link "View" at bounding box center [558, 210] width 44 height 29
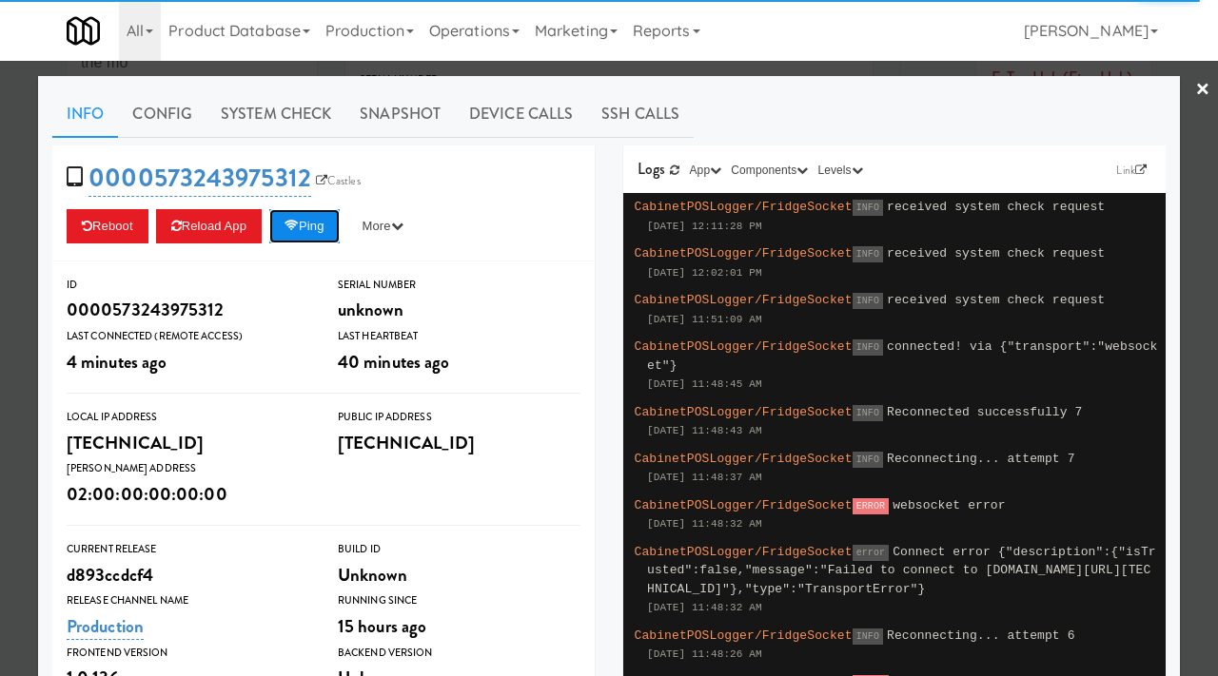
click at [307, 241] on button "Ping" at bounding box center [304, 226] width 70 height 34
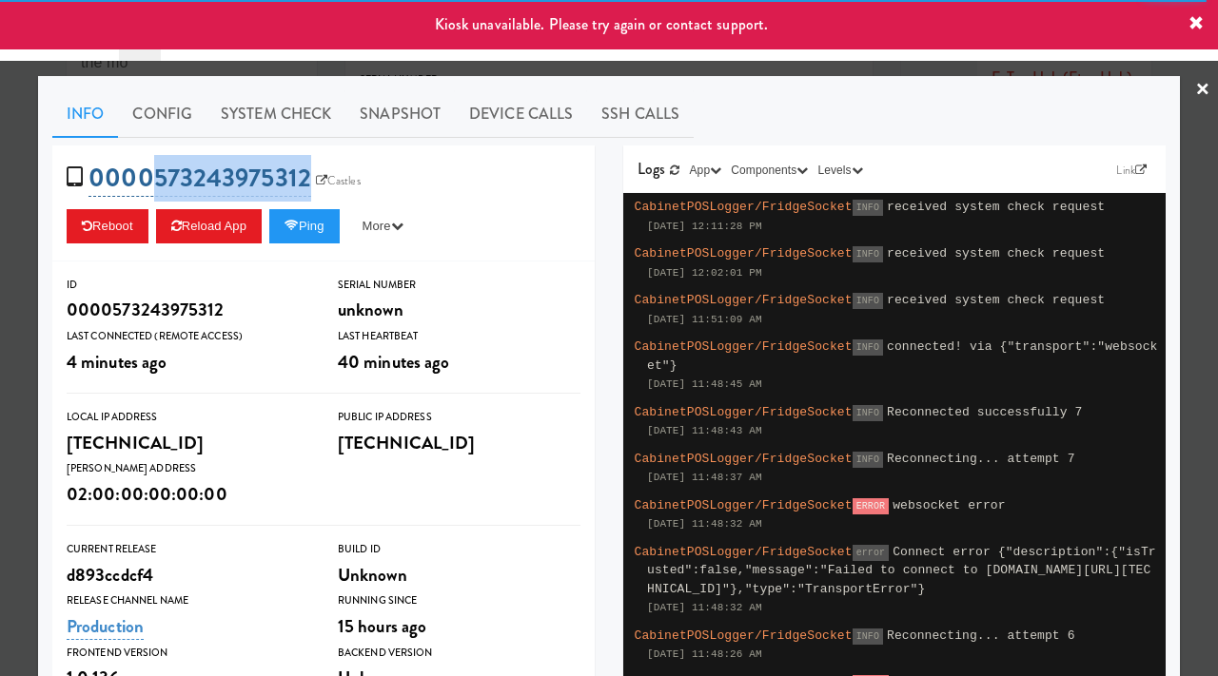
drag, startPoint x: 311, startPoint y: 158, endPoint x: 159, endPoint y: 187, distance: 155.1
click at [159, 187] on div "0000573243975312 Castles Reboot Reload App Ping More Ping Server Restart Server…" at bounding box center [323, 204] width 542 height 116
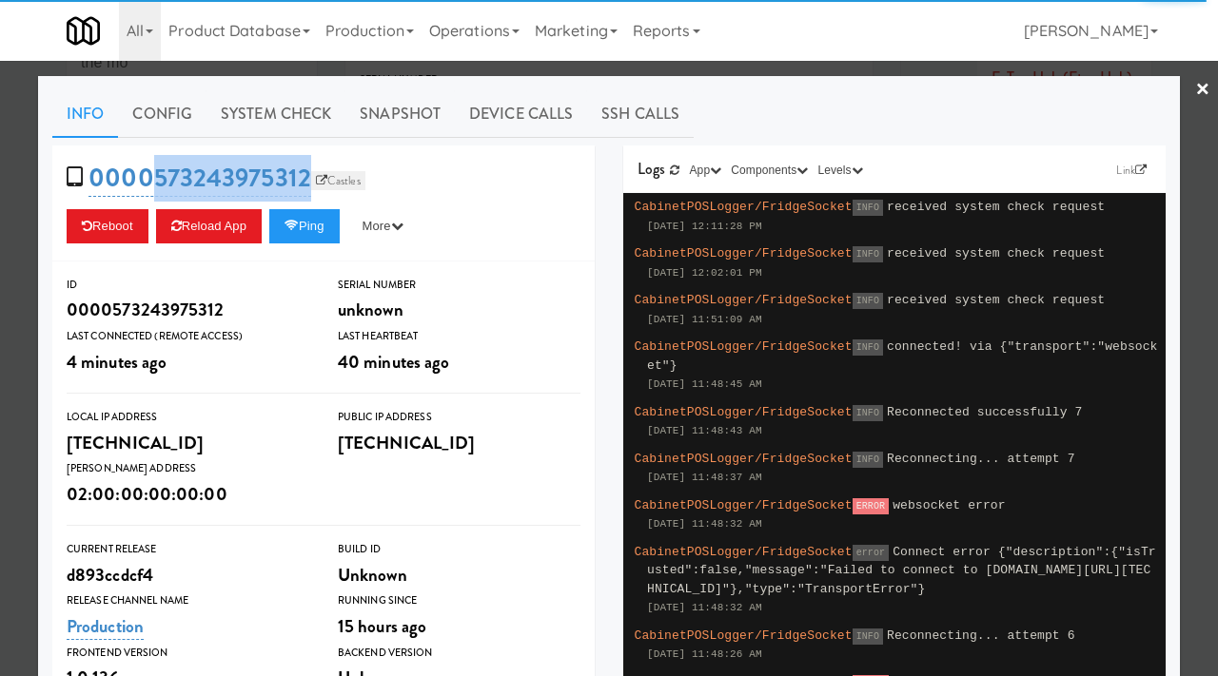
click at [342, 182] on link "Castles" at bounding box center [338, 180] width 54 height 19
click at [323, 227] on button "Ping" at bounding box center [304, 226] width 70 height 34
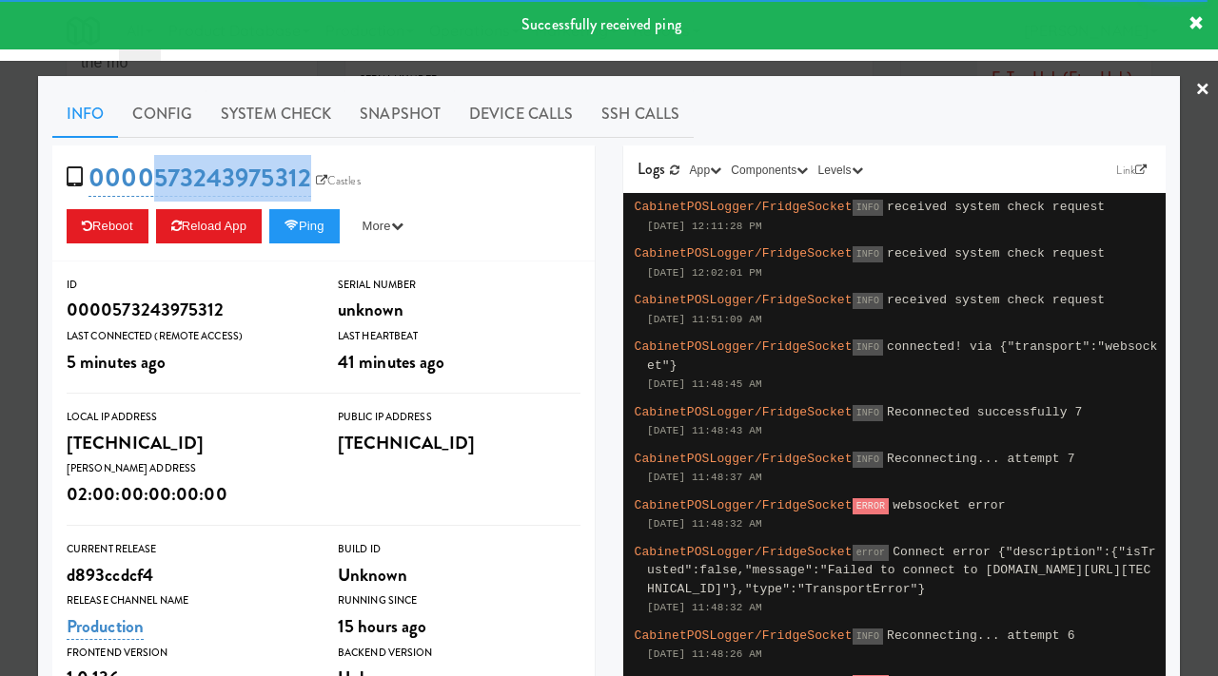
click at [0, 324] on div at bounding box center [609, 338] width 1218 height 676
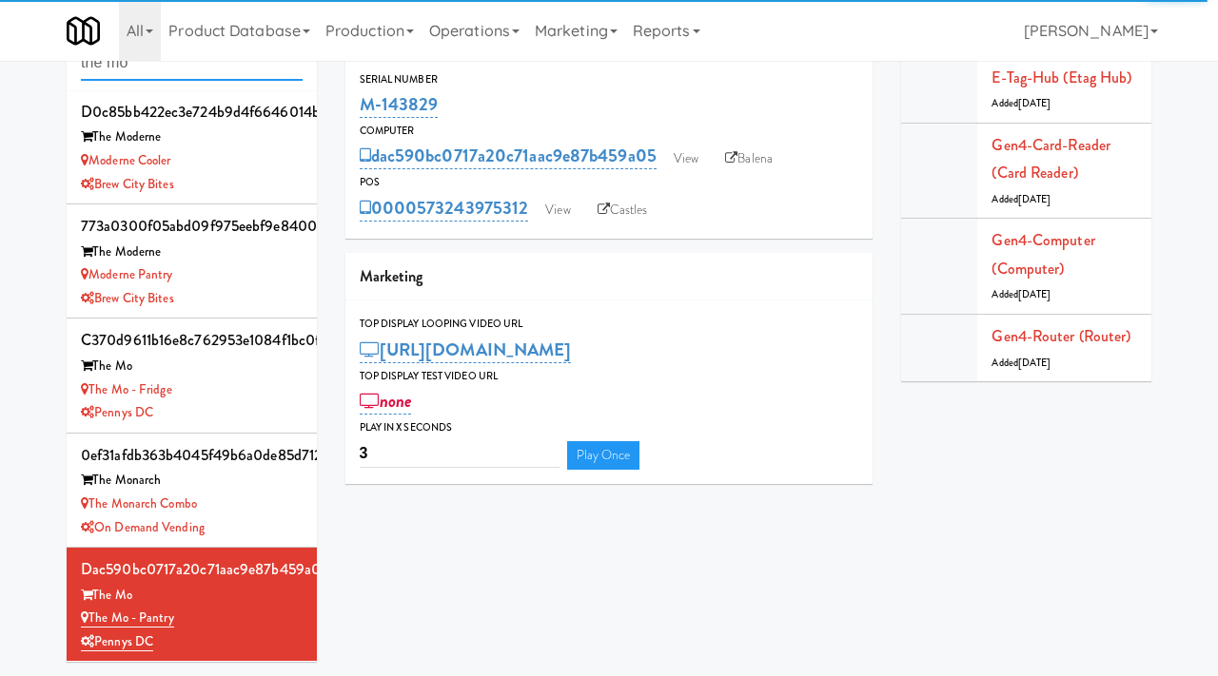
click at [167, 70] on input "the mo" at bounding box center [192, 63] width 222 height 35
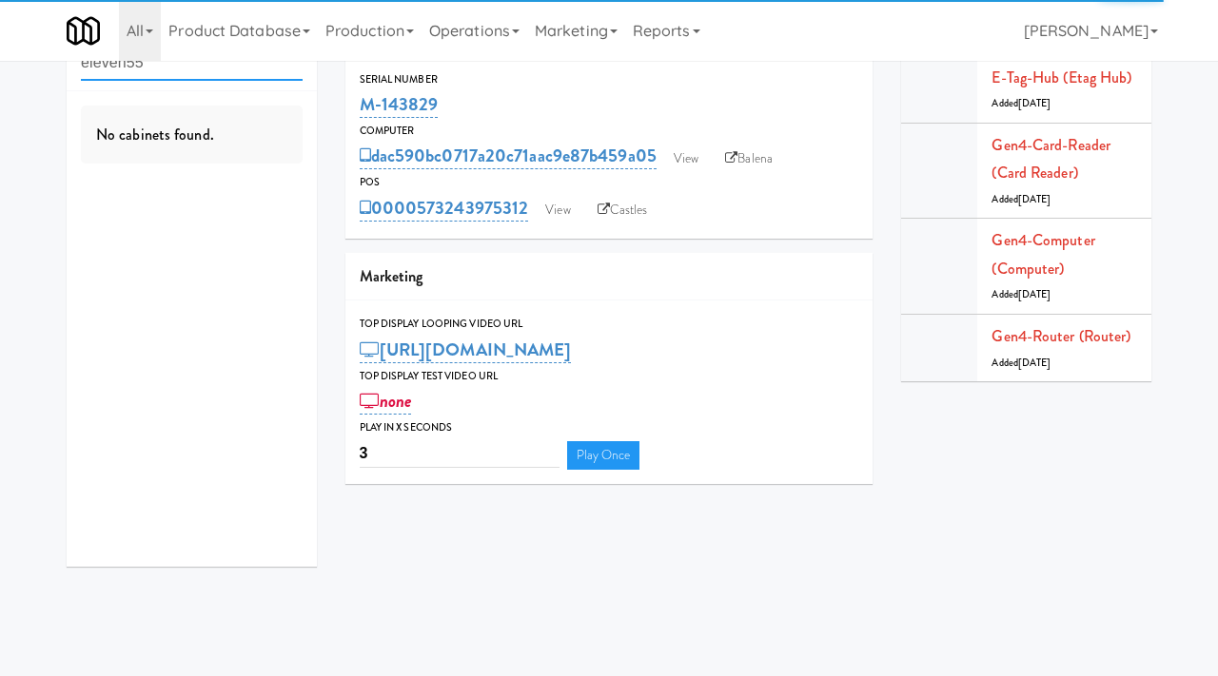
type input "eleven55"
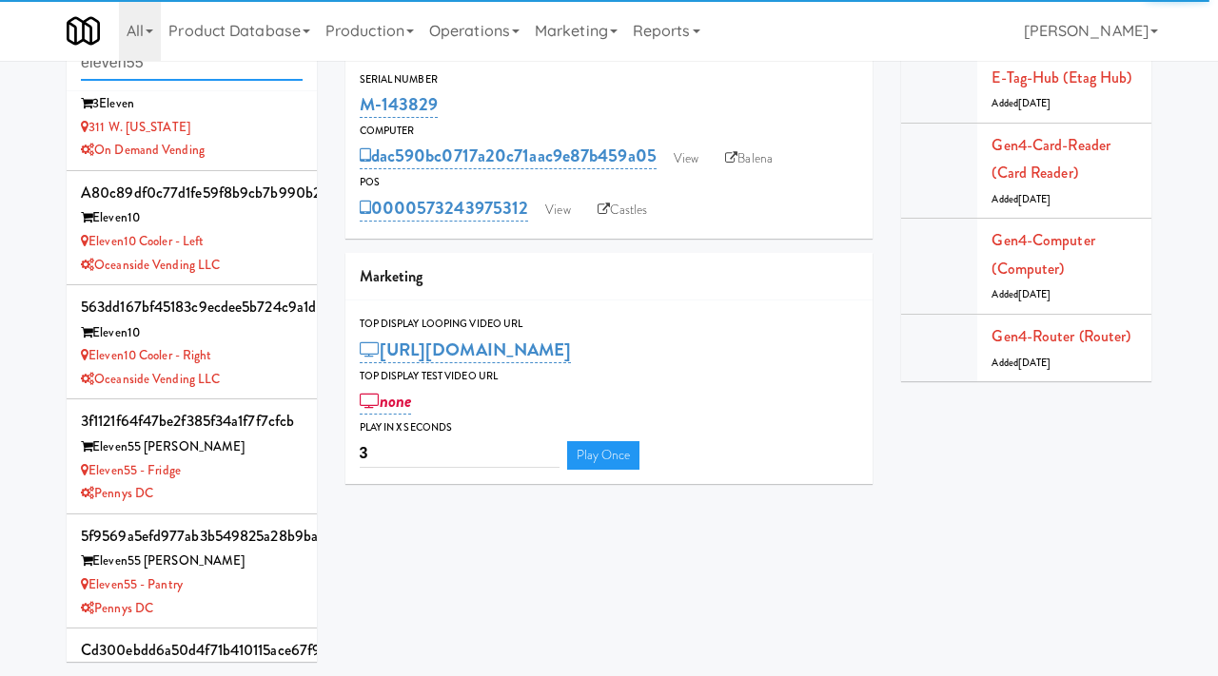
scroll to position [39, 0]
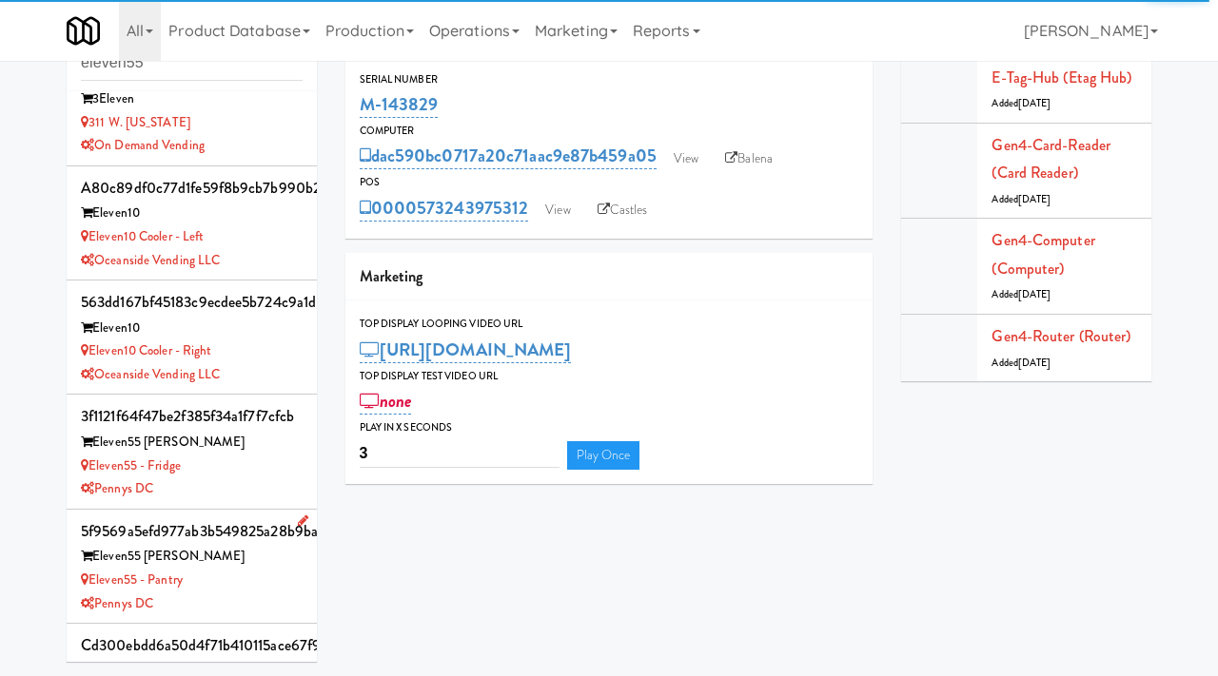
click at [264, 576] on div "Eleven55 - Pantry" at bounding box center [192, 581] width 222 height 24
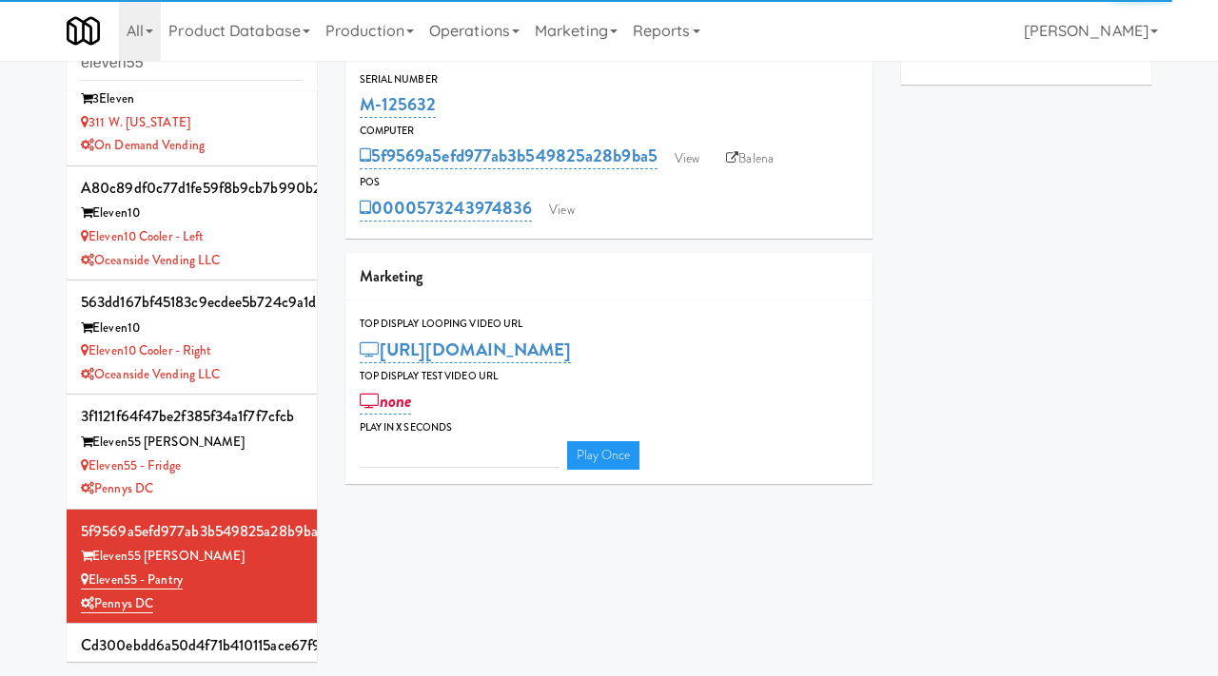
type input "3"
click at [686, 155] on link "View" at bounding box center [687, 159] width 44 height 29
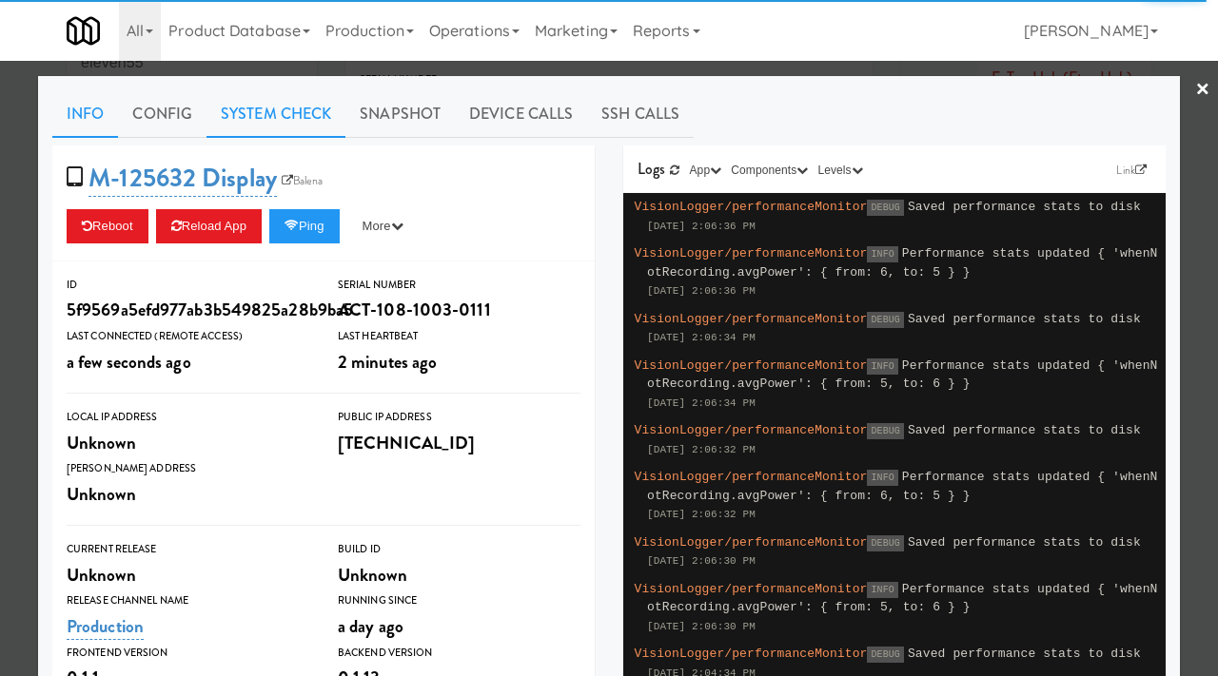
click at [280, 104] on link "System Check" at bounding box center [275, 114] width 139 height 48
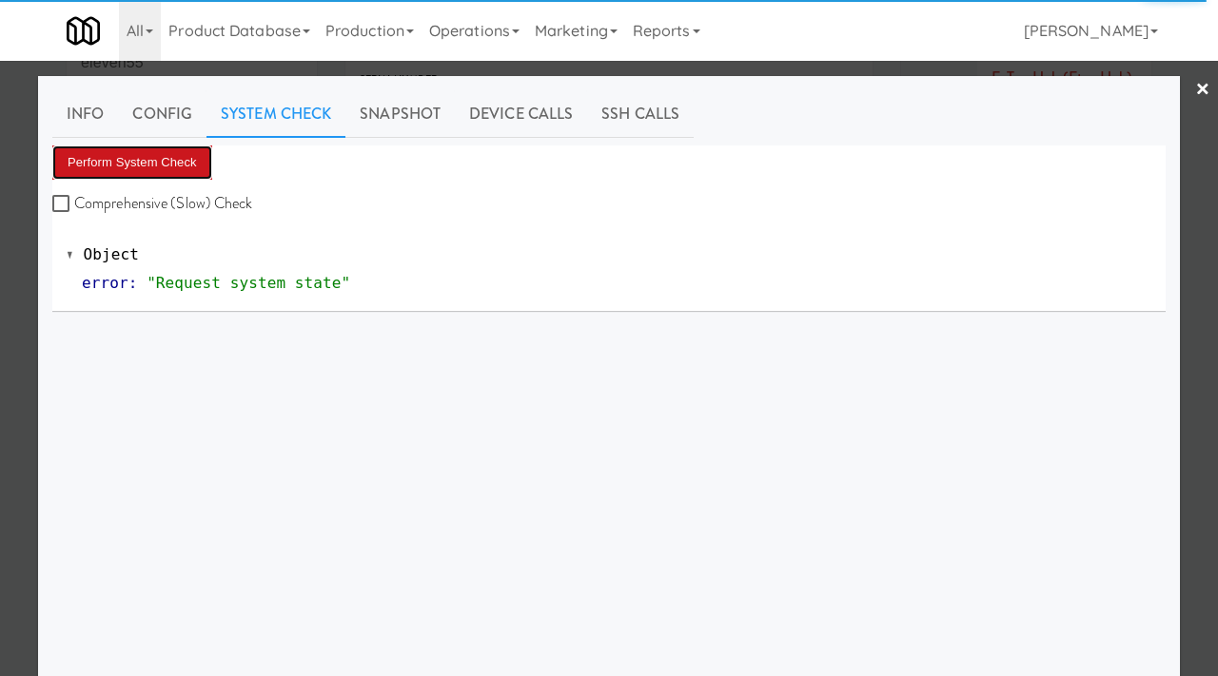
click at [170, 161] on button "Perform System Check" at bounding box center [132, 163] width 160 height 34
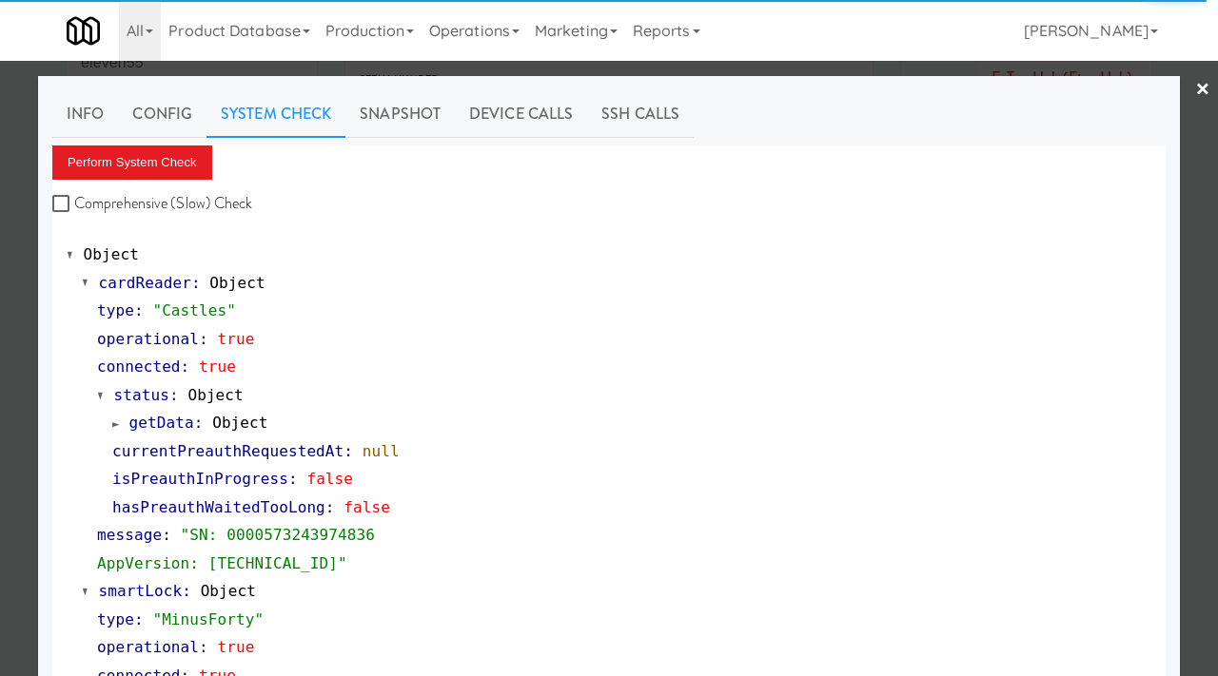
click at [0, 441] on div at bounding box center [609, 338] width 1218 height 676
